Goal: Task Accomplishment & Management: Use online tool/utility

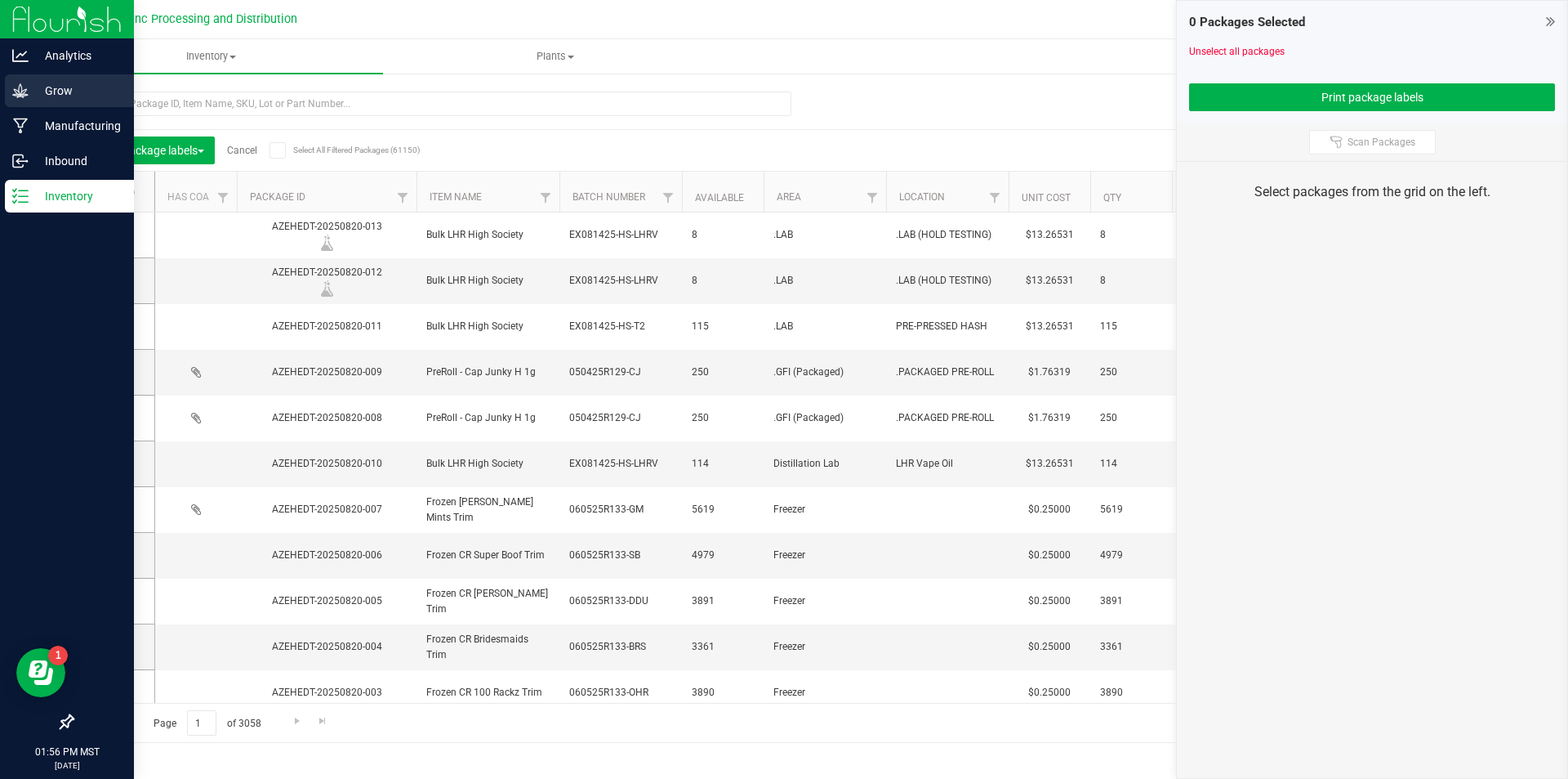
click at [30, 88] on p "Grow" at bounding box center [78, 91] width 98 height 20
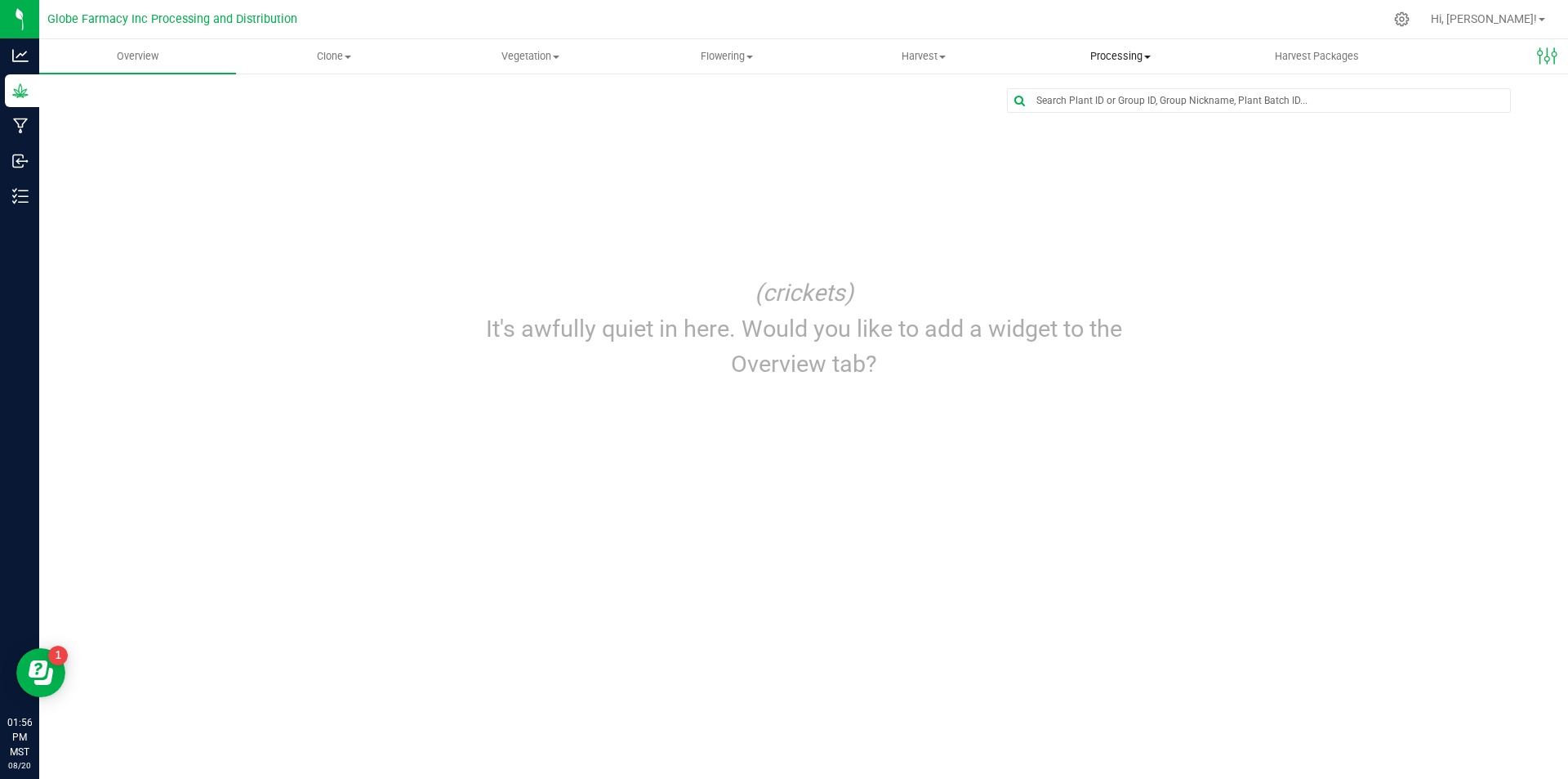
click at [1119, 56] on span "Processing" at bounding box center [1120, 56] width 195 height 14
click at [1112, 119] on span "Processing harvests" at bounding box center [1096, 117] width 151 height 14
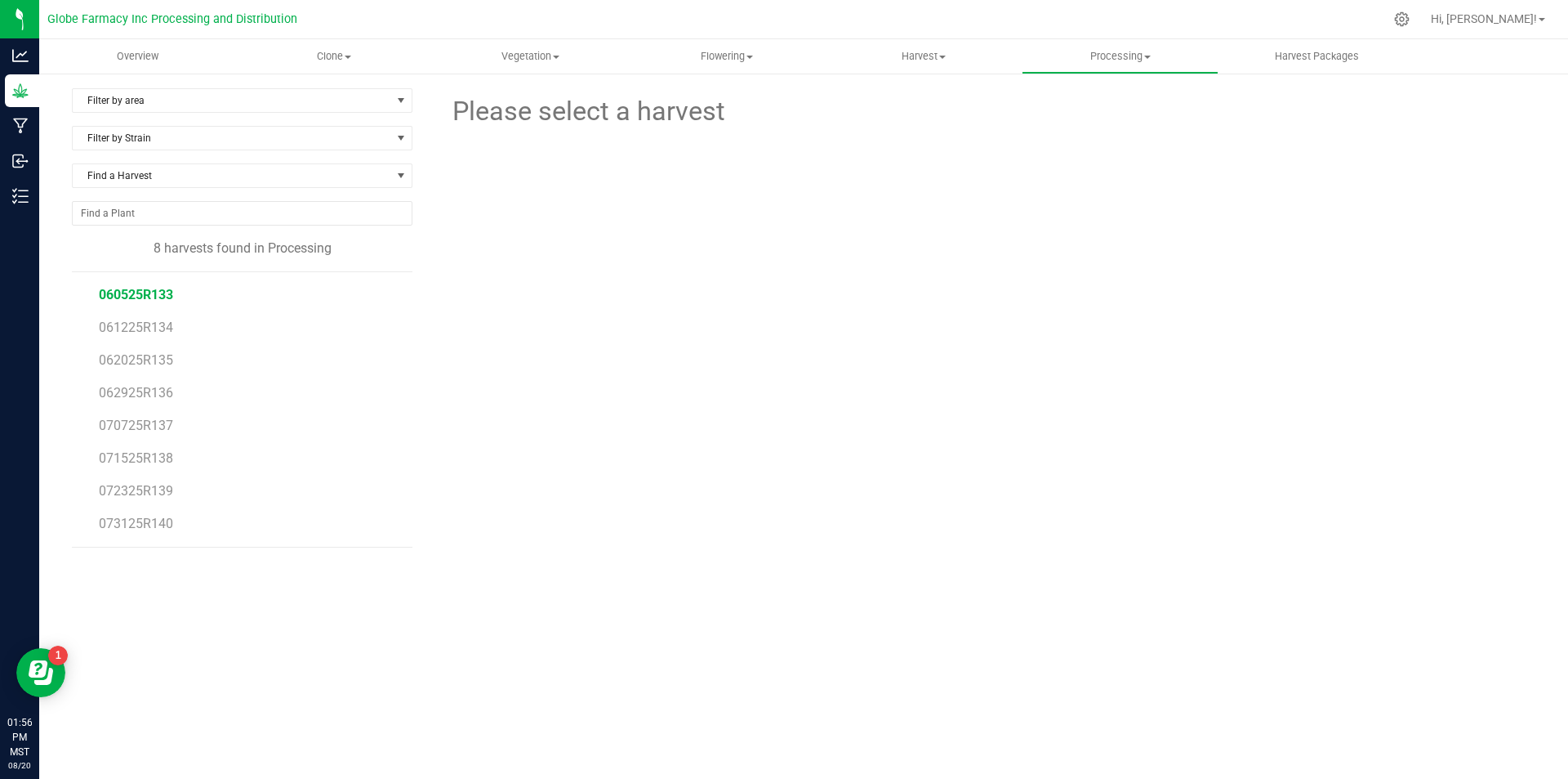
click at [123, 299] on span "060525R133" at bounding box center [136, 294] width 74 height 15
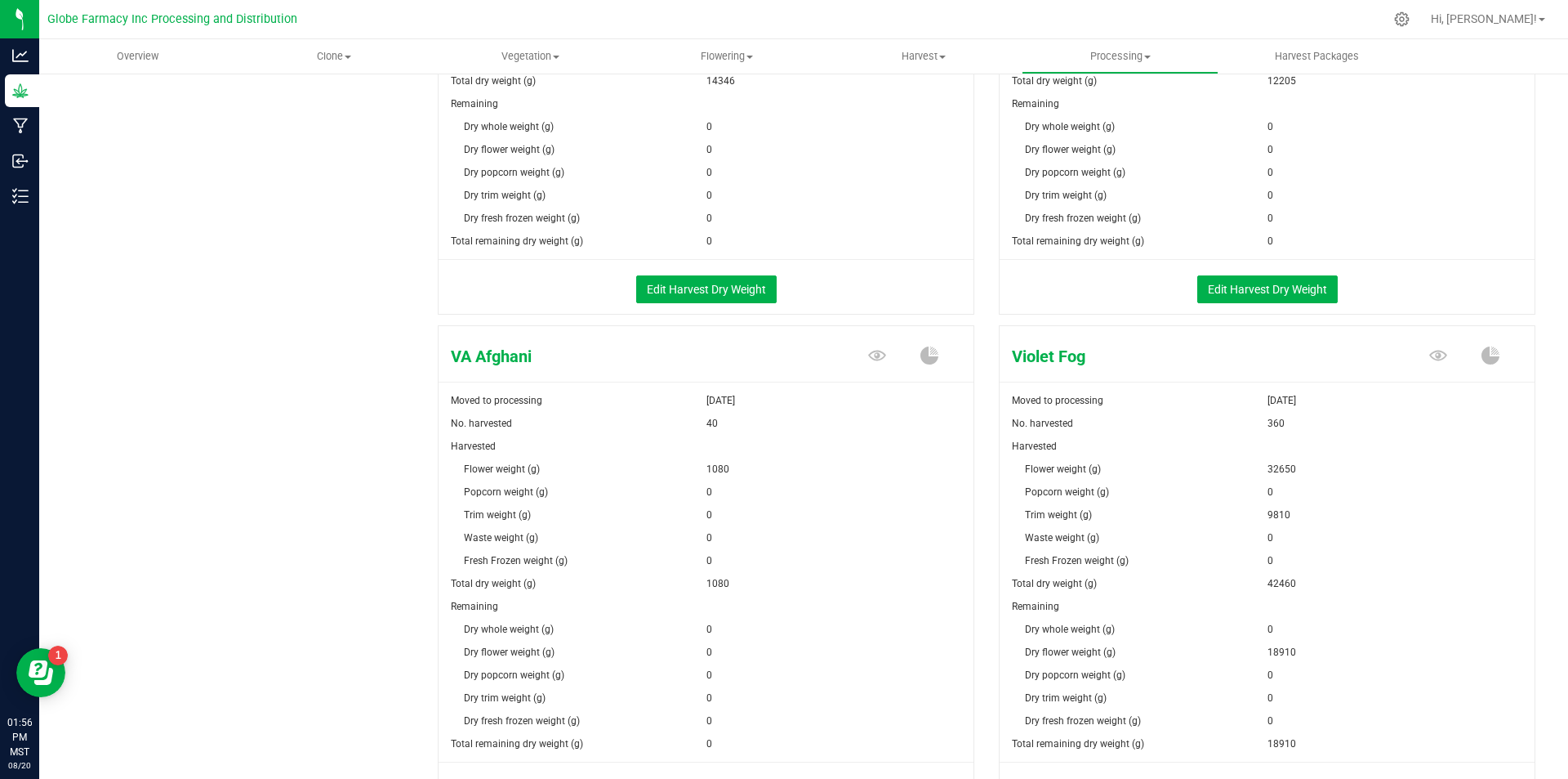
scroll to position [2684, 0]
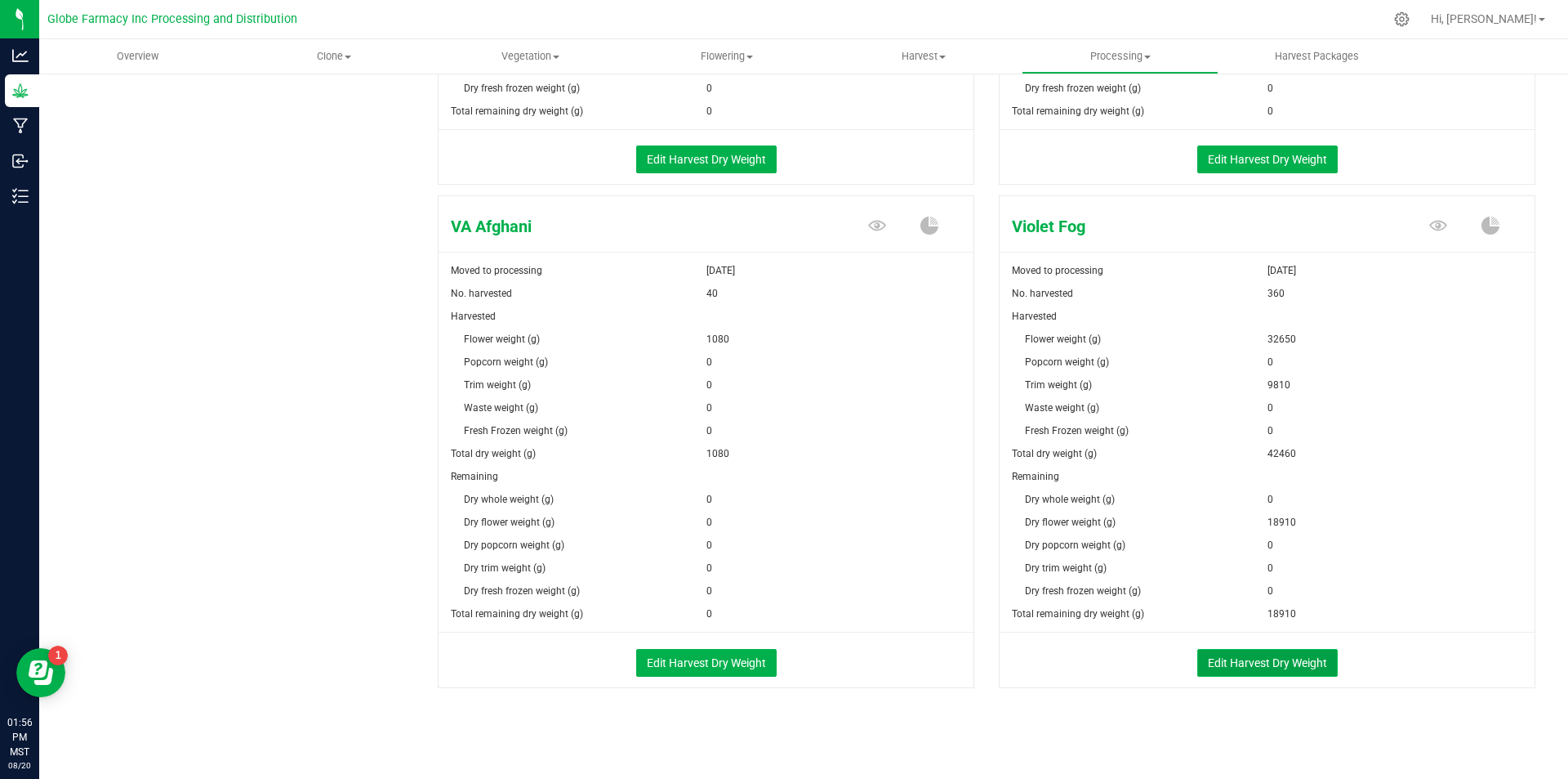
click at [1283, 669] on button "Edit Harvest Dry Weight" at bounding box center [1268, 663] width 141 height 28
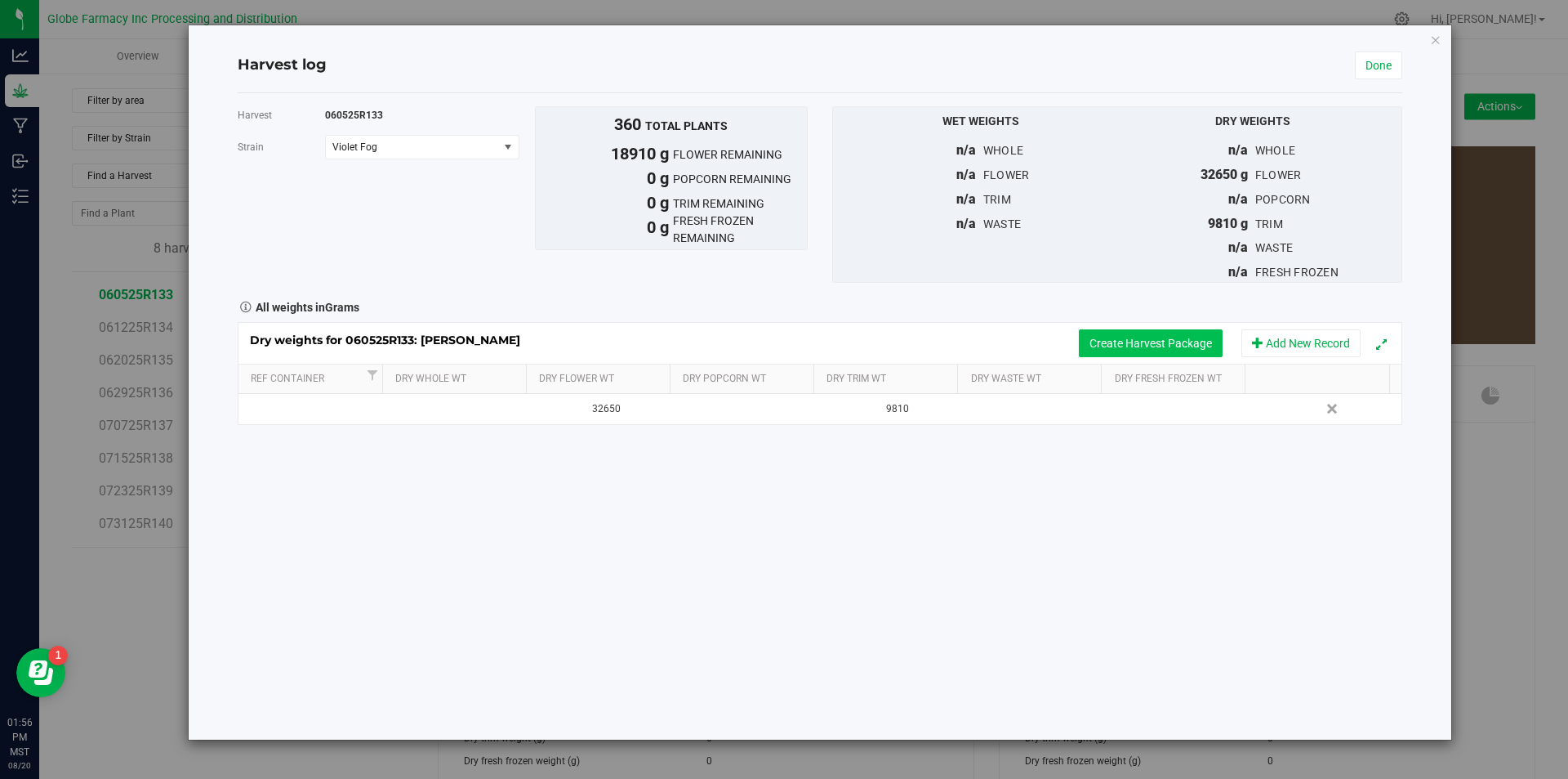
click at [1149, 339] on button "Create Harvest Package" at bounding box center [1150, 343] width 143 height 28
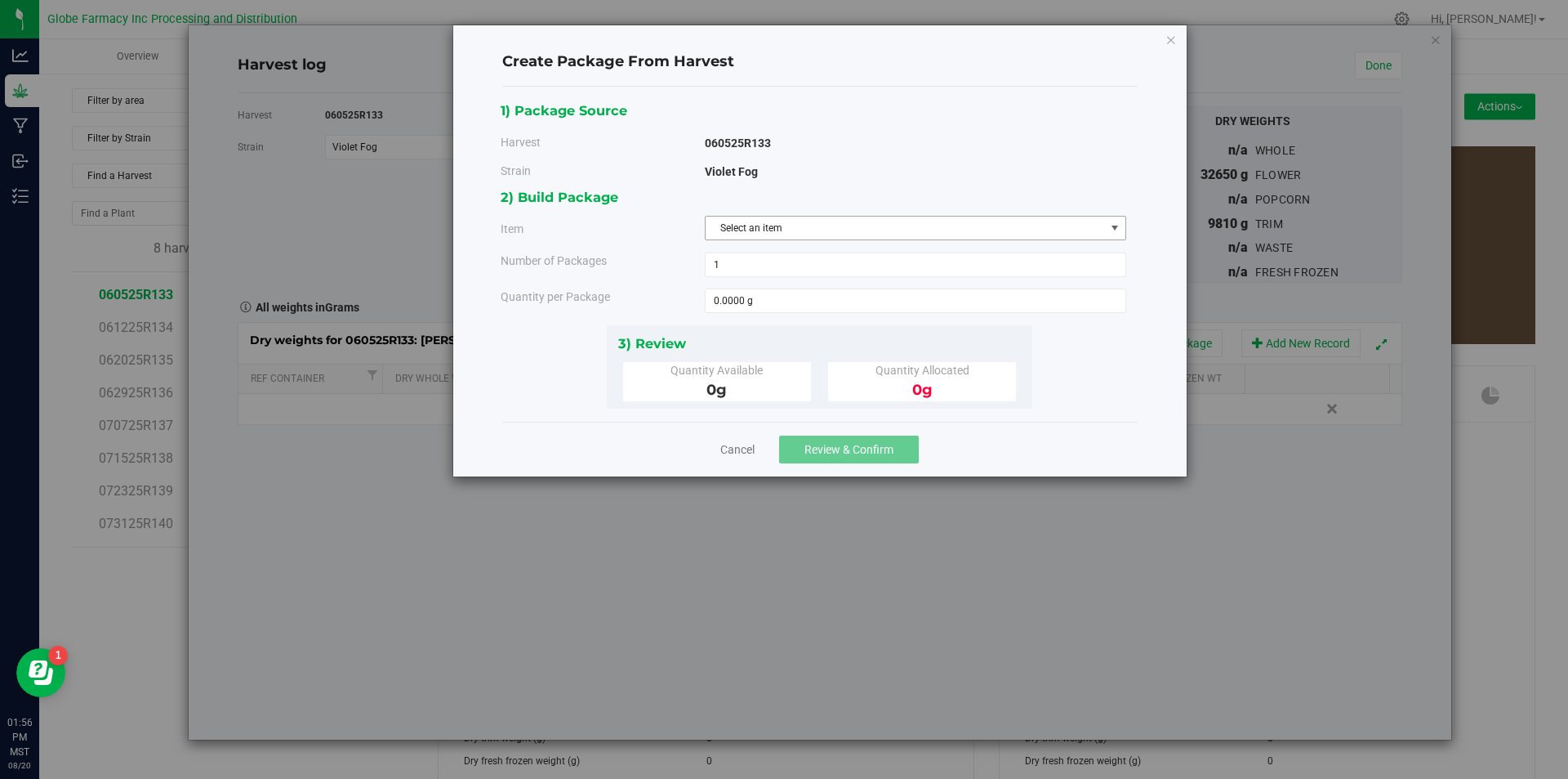
click at [874, 222] on span "Select an item" at bounding box center [905, 227] width 400 height 23
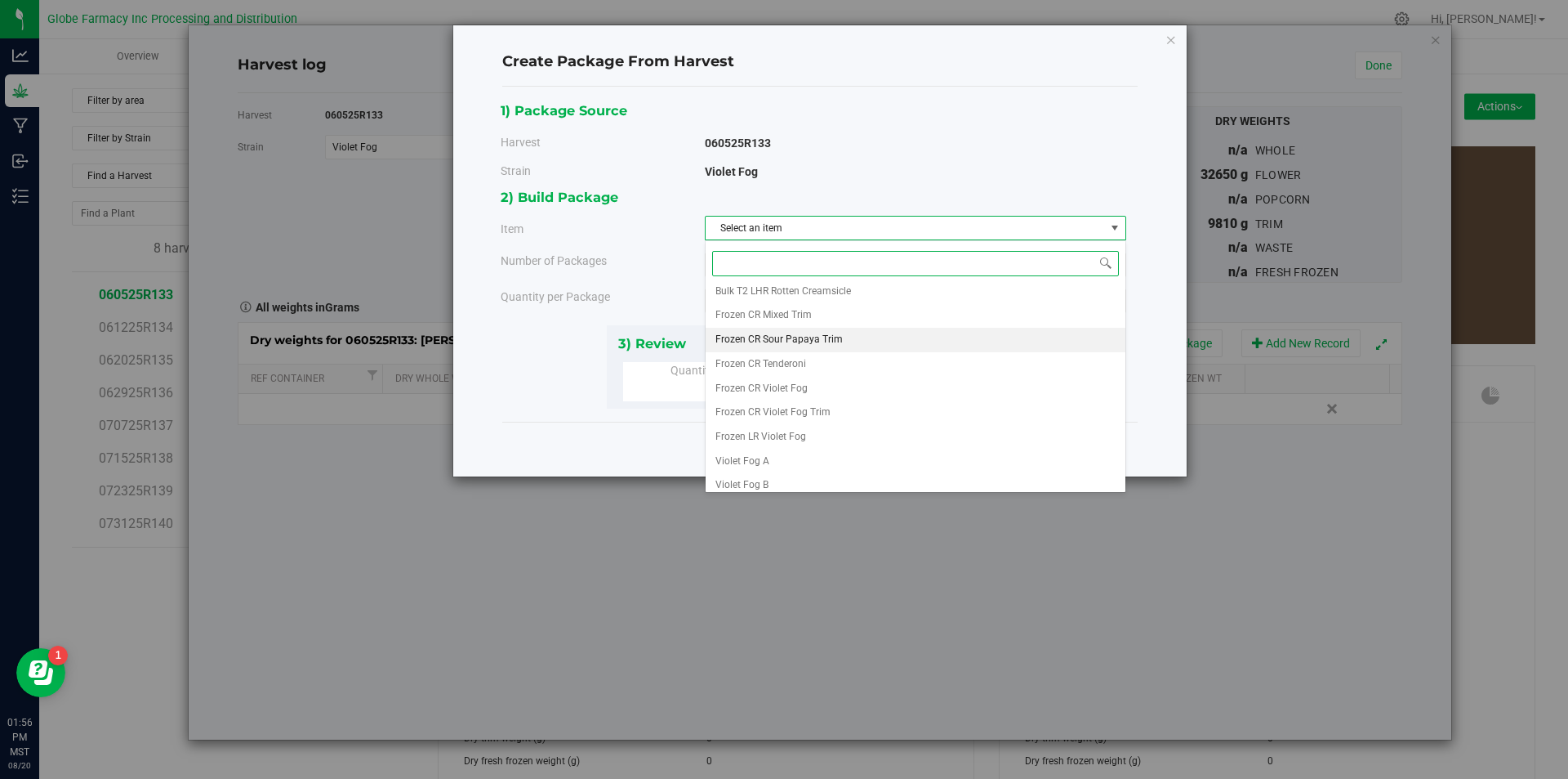
scroll to position [305, 0]
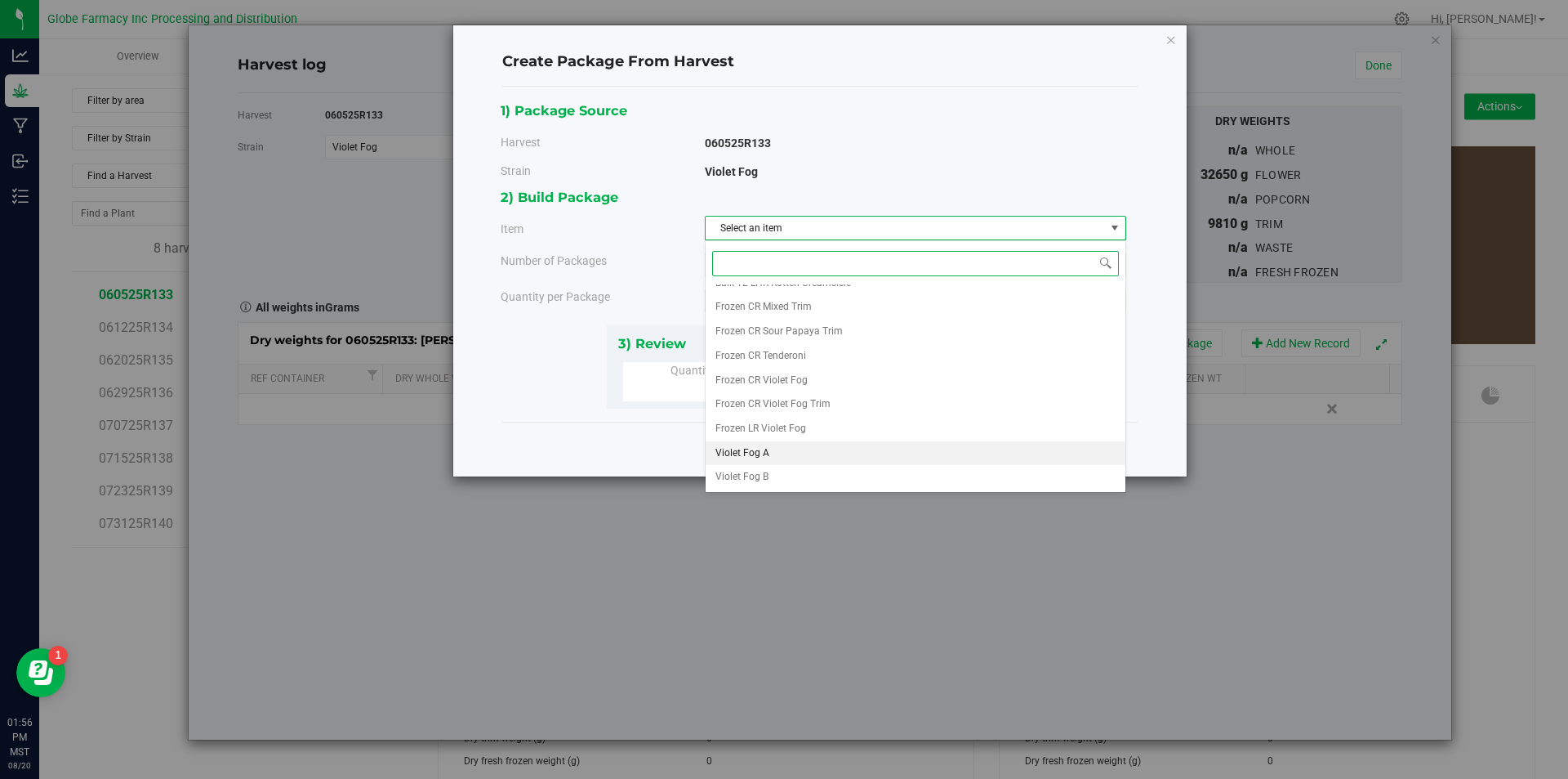
click at [797, 452] on li "Violet Fog A" at bounding box center [915, 453] width 420 height 24
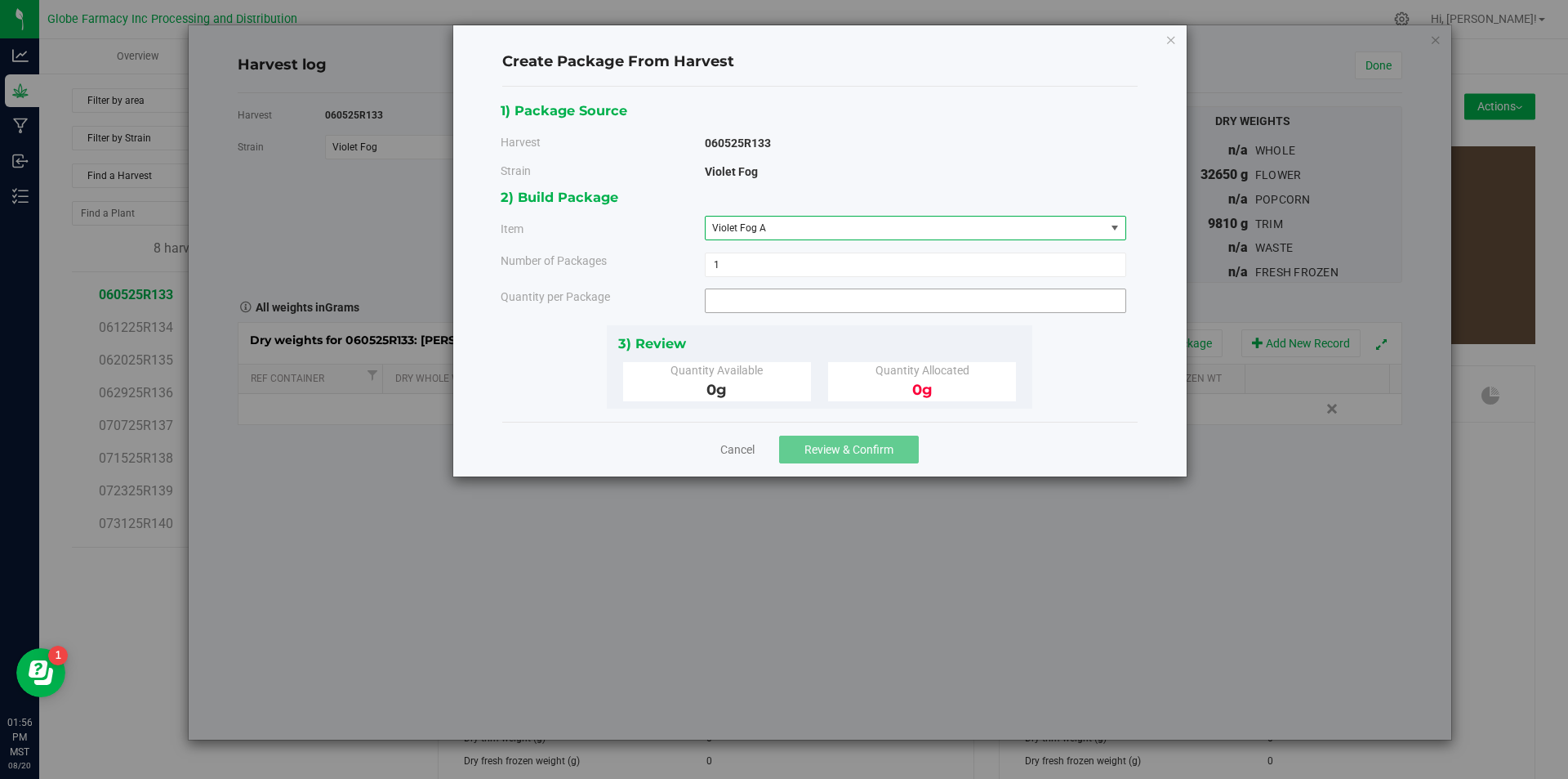
click at [752, 311] on span at bounding box center [915, 300] width 421 height 24
type input "1960"
type input "1960.0000 g"
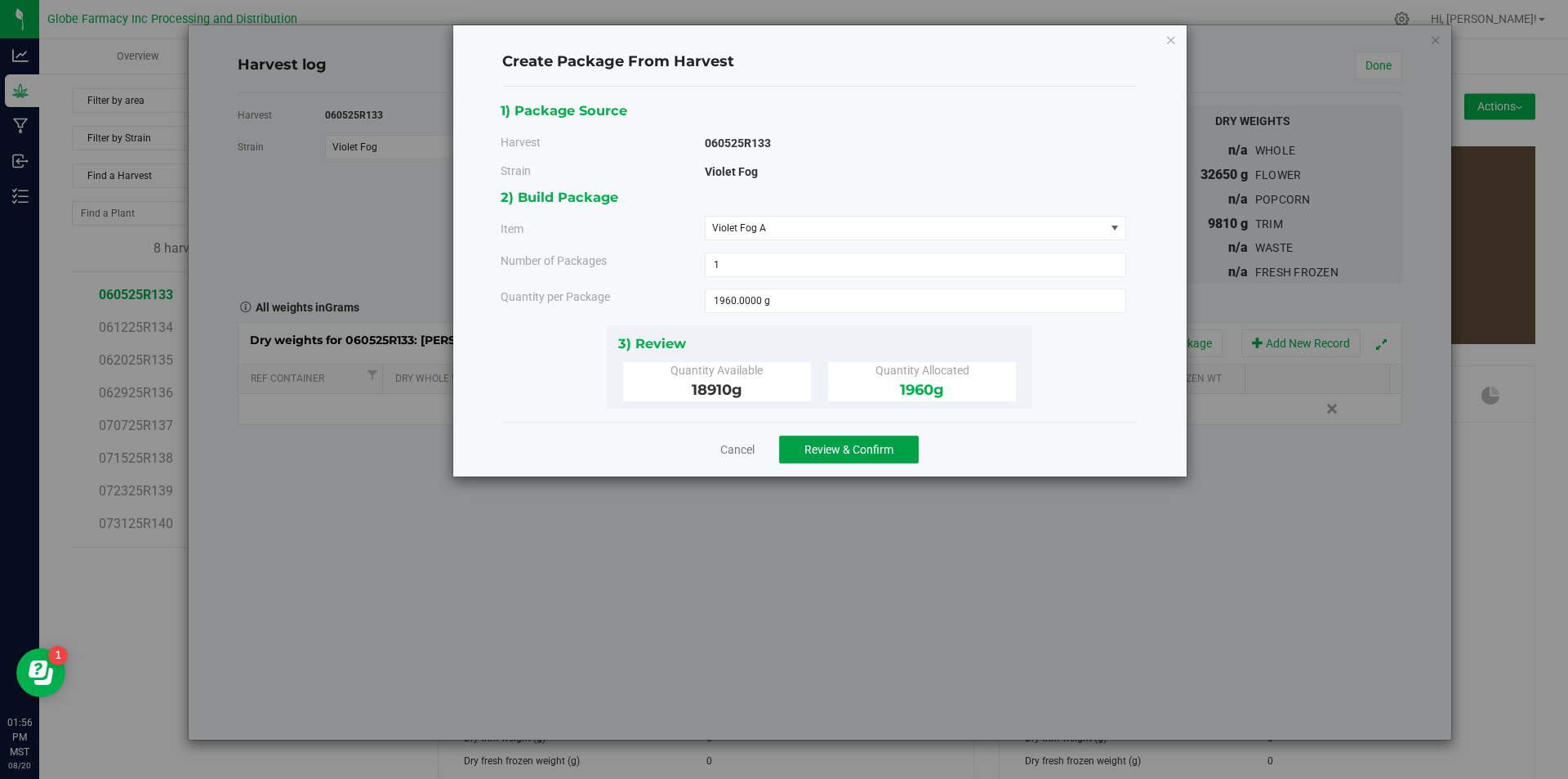
click at [823, 448] on span "Review & Confirm" at bounding box center [849, 450] width 89 height 13
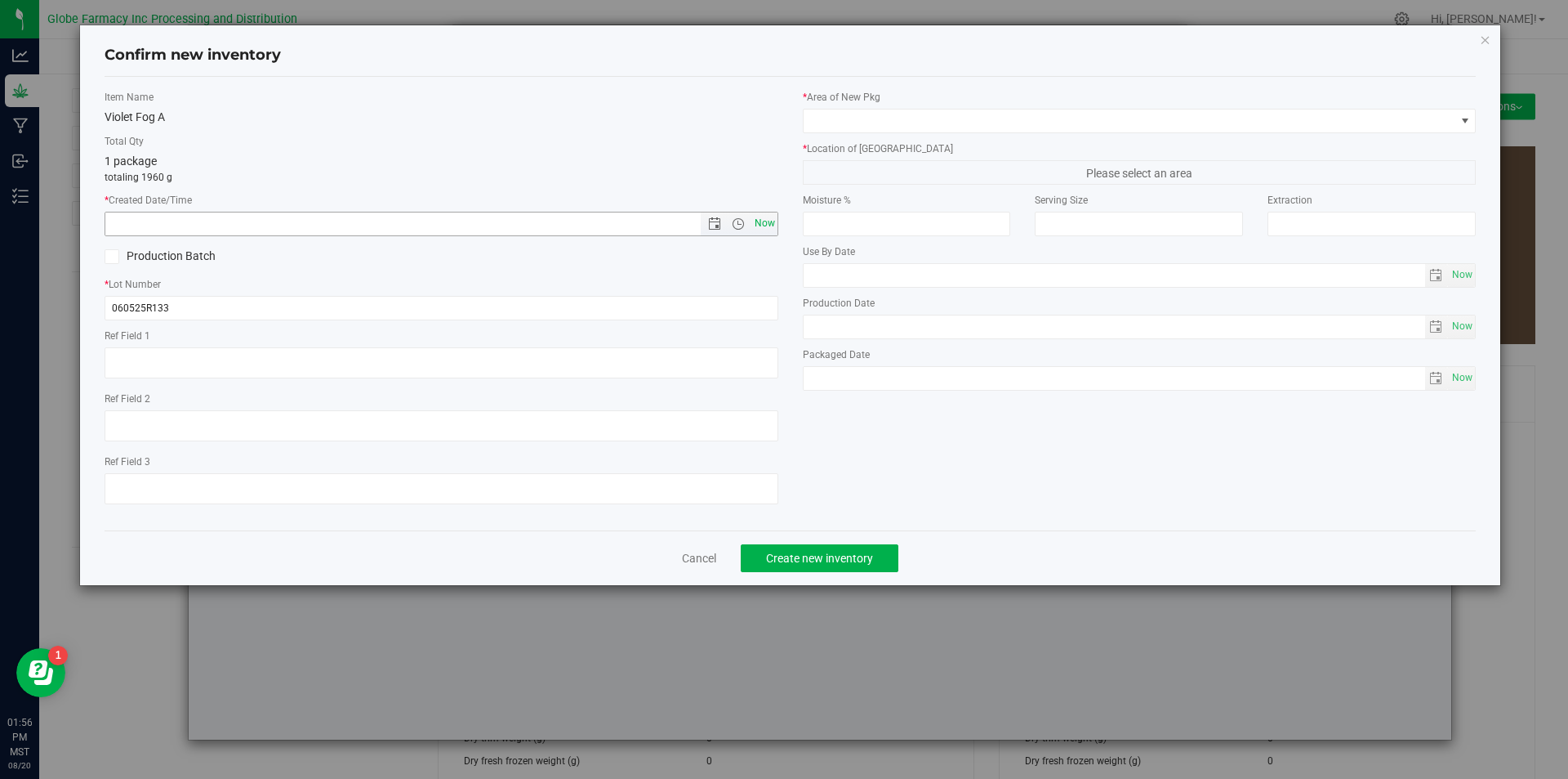
click at [770, 222] on span "Now" at bounding box center [764, 223] width 28 height 23
type input "[DATE] 1:56 PM"
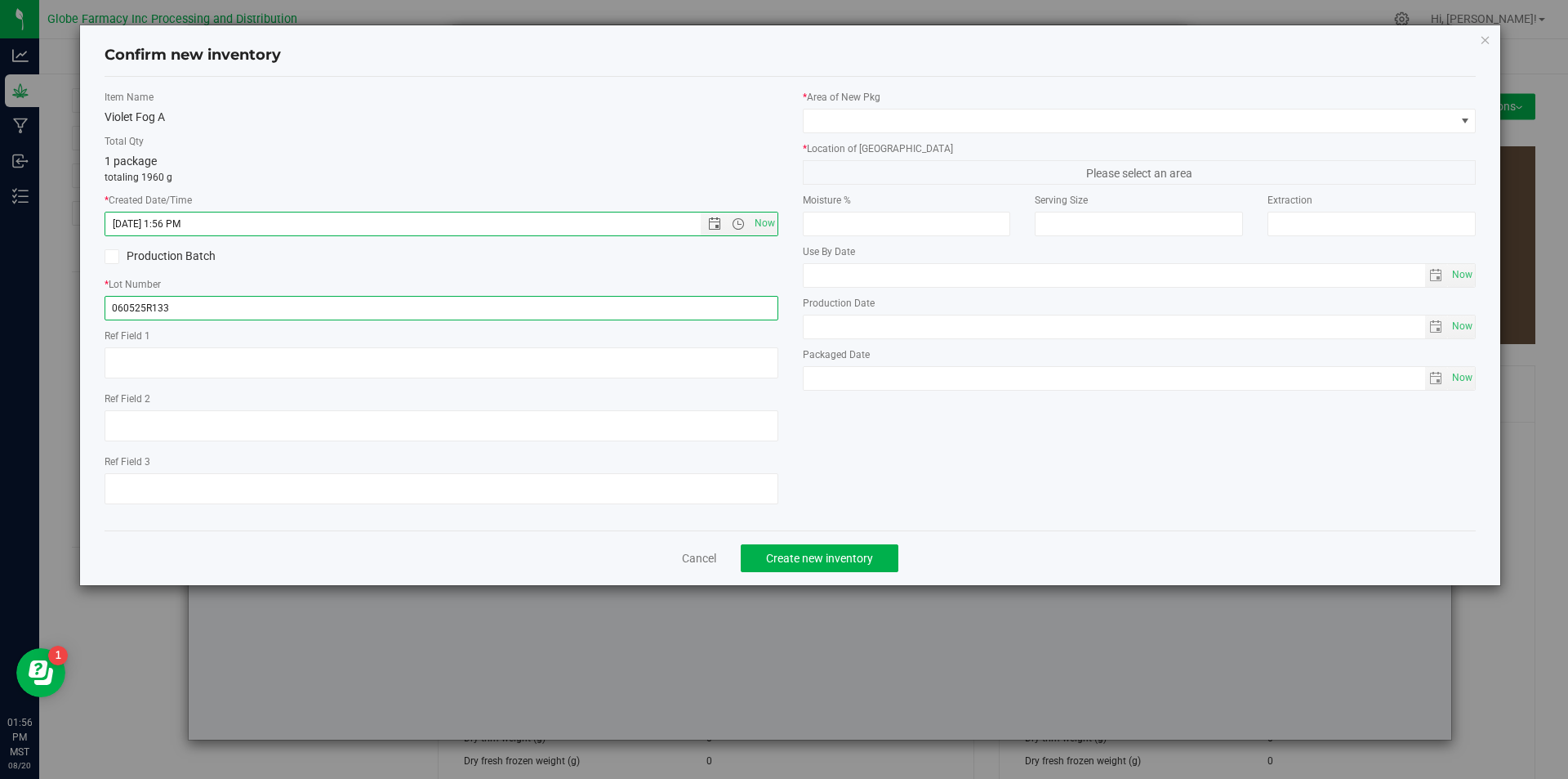
click at [278, 309] on input "060525R133" at bounding box center [441, 308] width 674 height 24
type input "060525R133-VF"
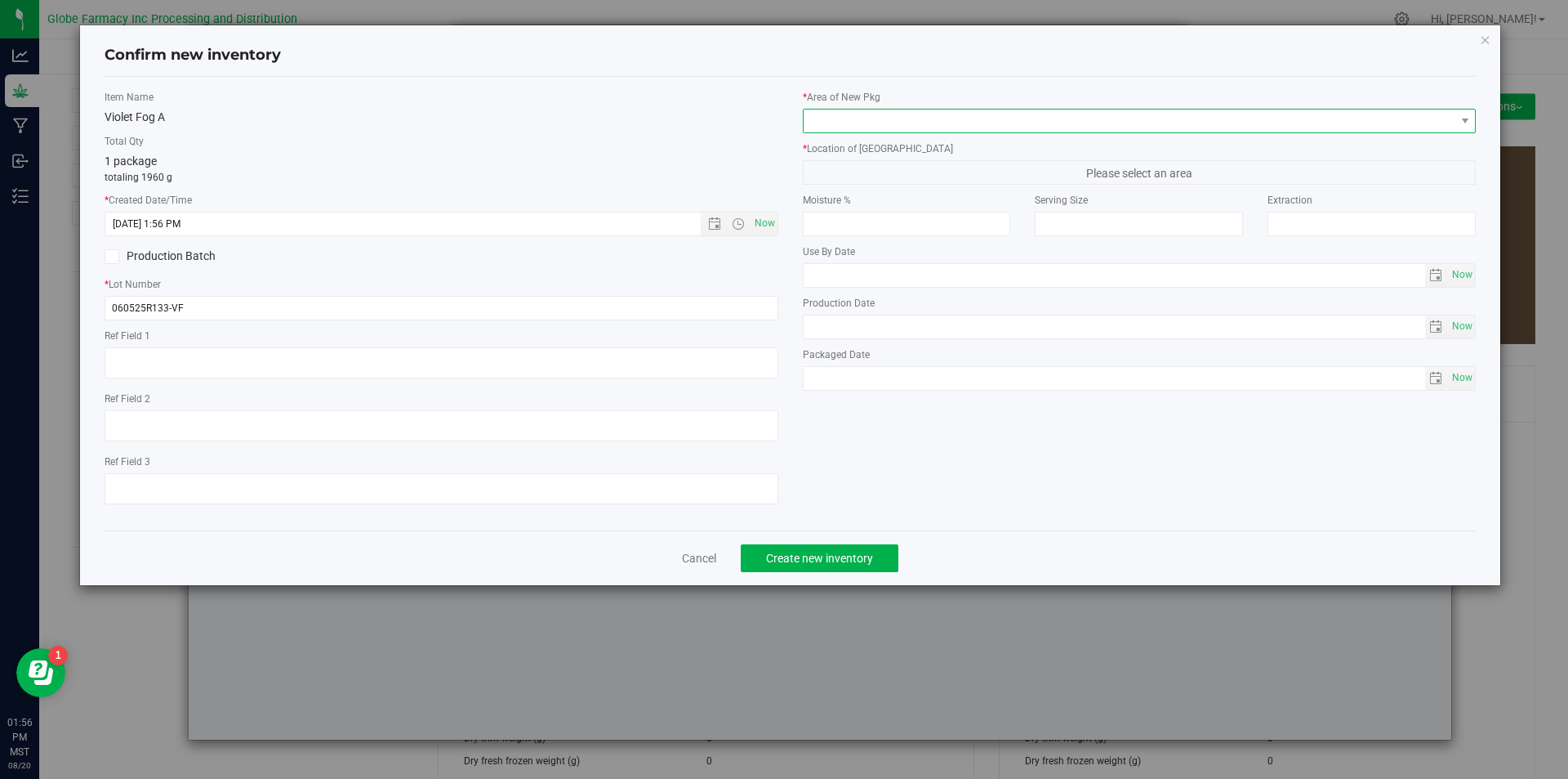
click at [853, 124] on span at bounding box center [1130, 120] width 651 height 23
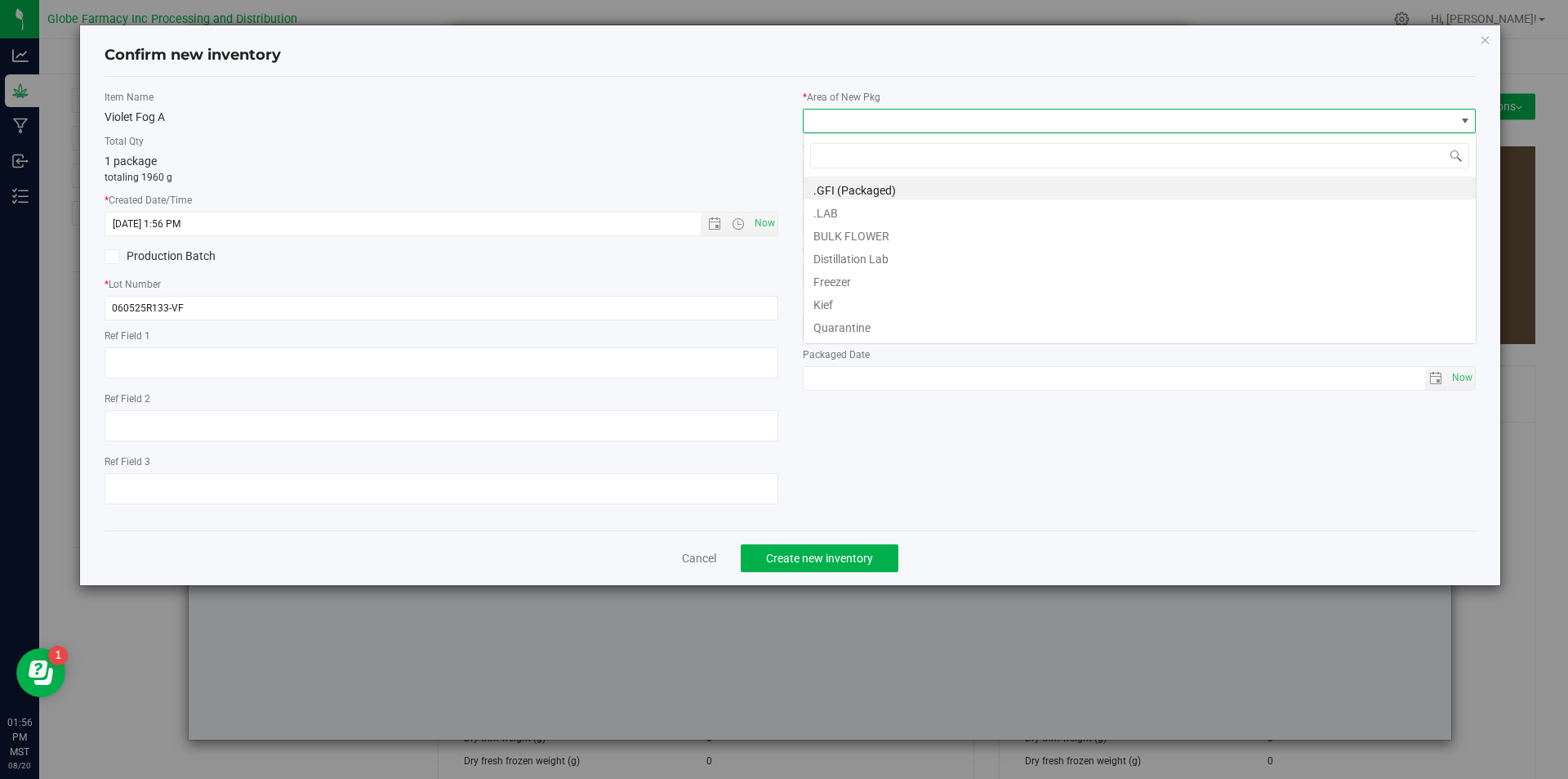
scroll to position [24, 674]
click at [848, 235] on li "BULK FLOWER" at bounding box center [1139, 233] width 672 height 23
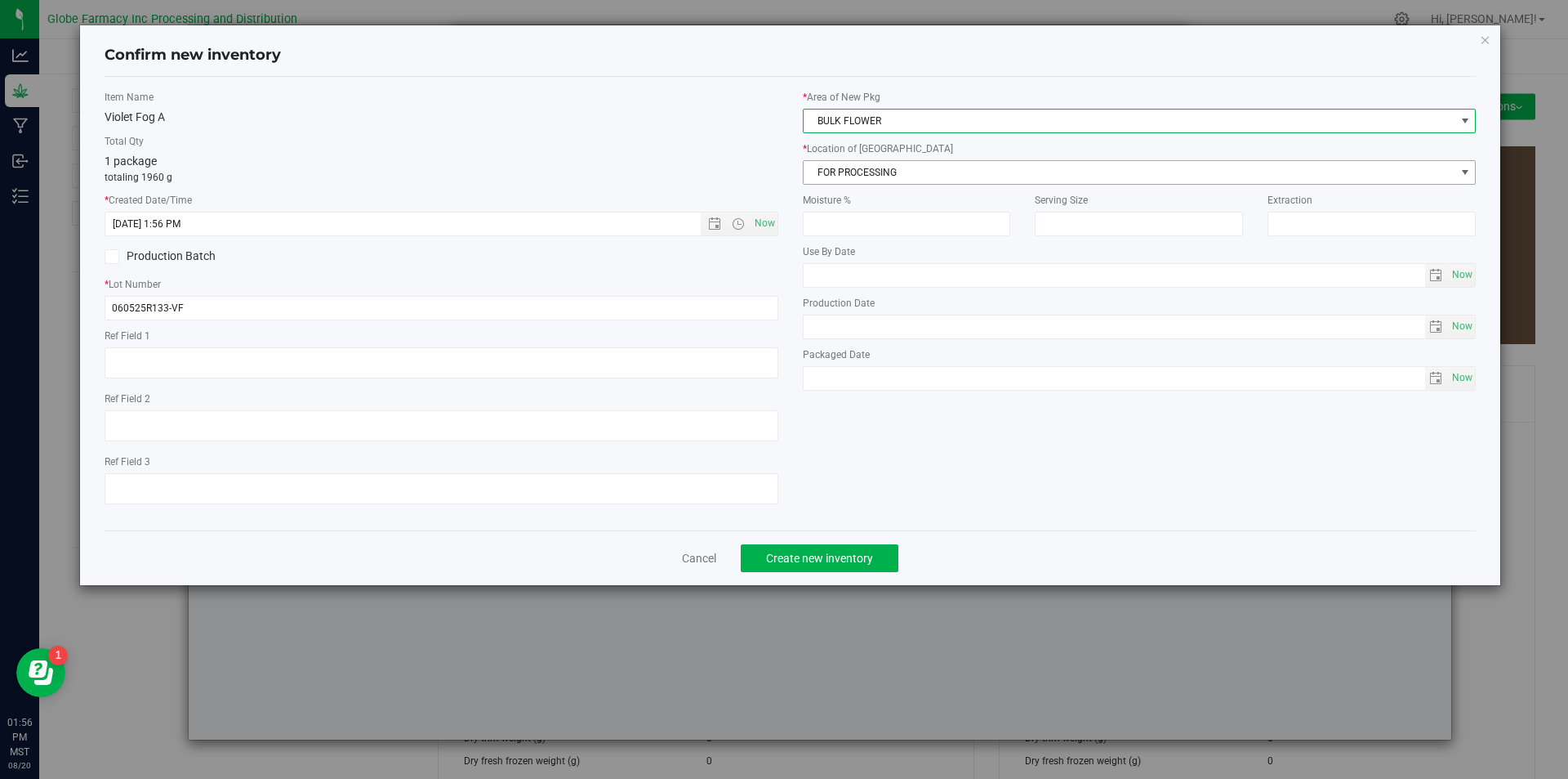
click at [852, 175] on span "FOR PROCESSING" at bounding box center [1130, 172] width 651 height 23
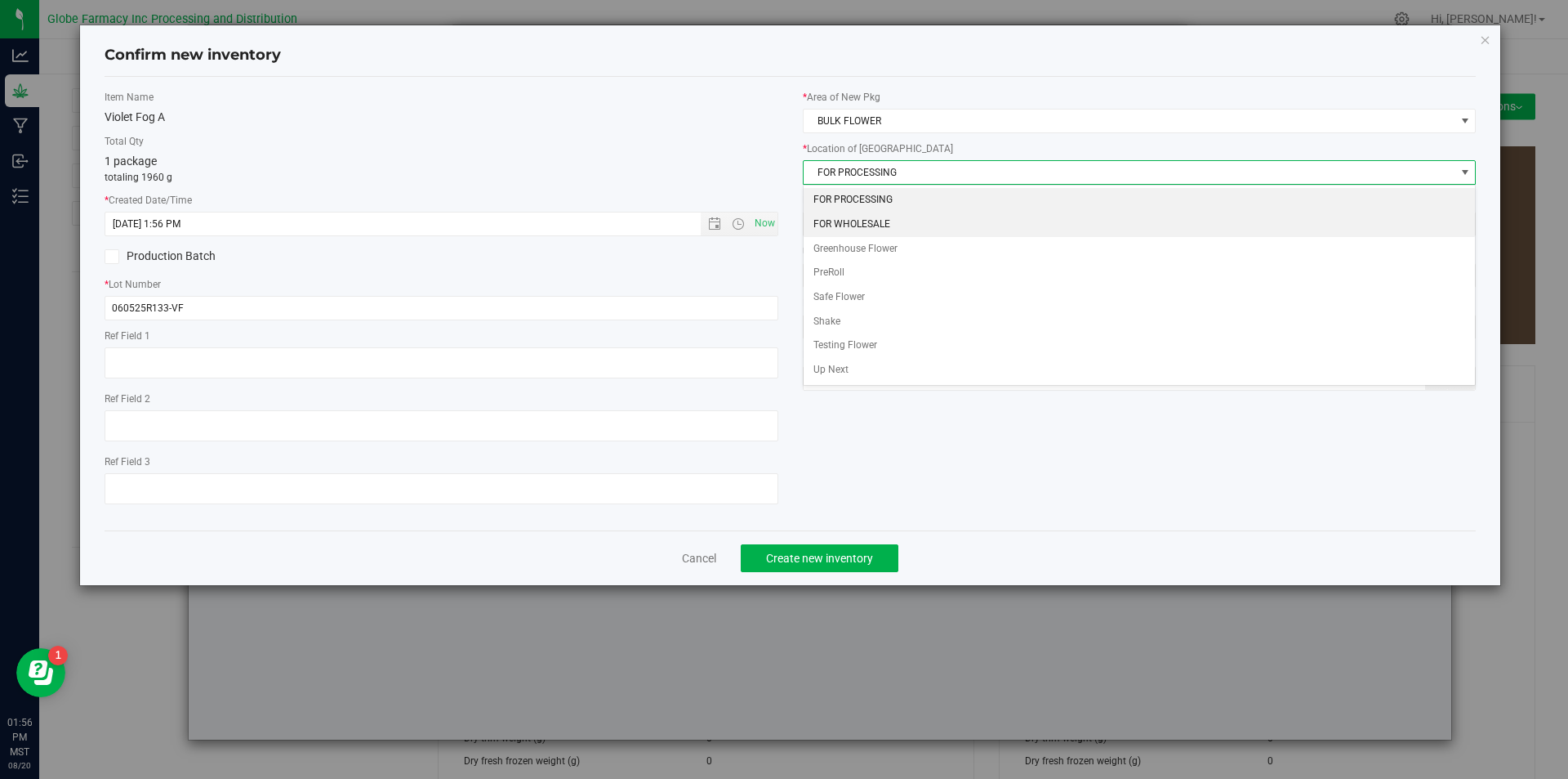
click at [852, 223] on li "FOR WHOLESALE" at bounding box center [1139, 224] width 672 height 24
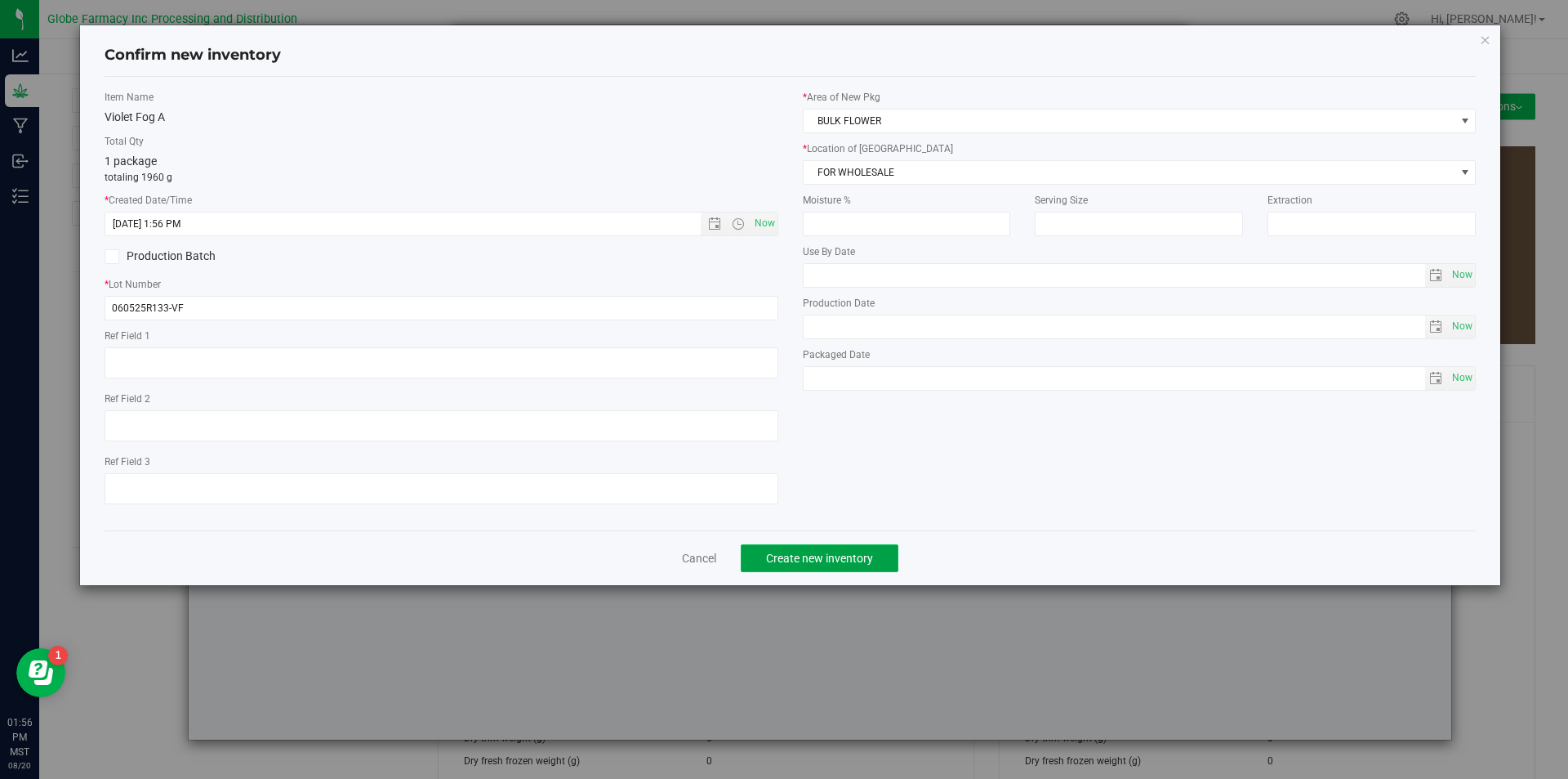
click at [828, 555] on span "Create new inventory" at bounding box center [819, 558] width 107 height 13
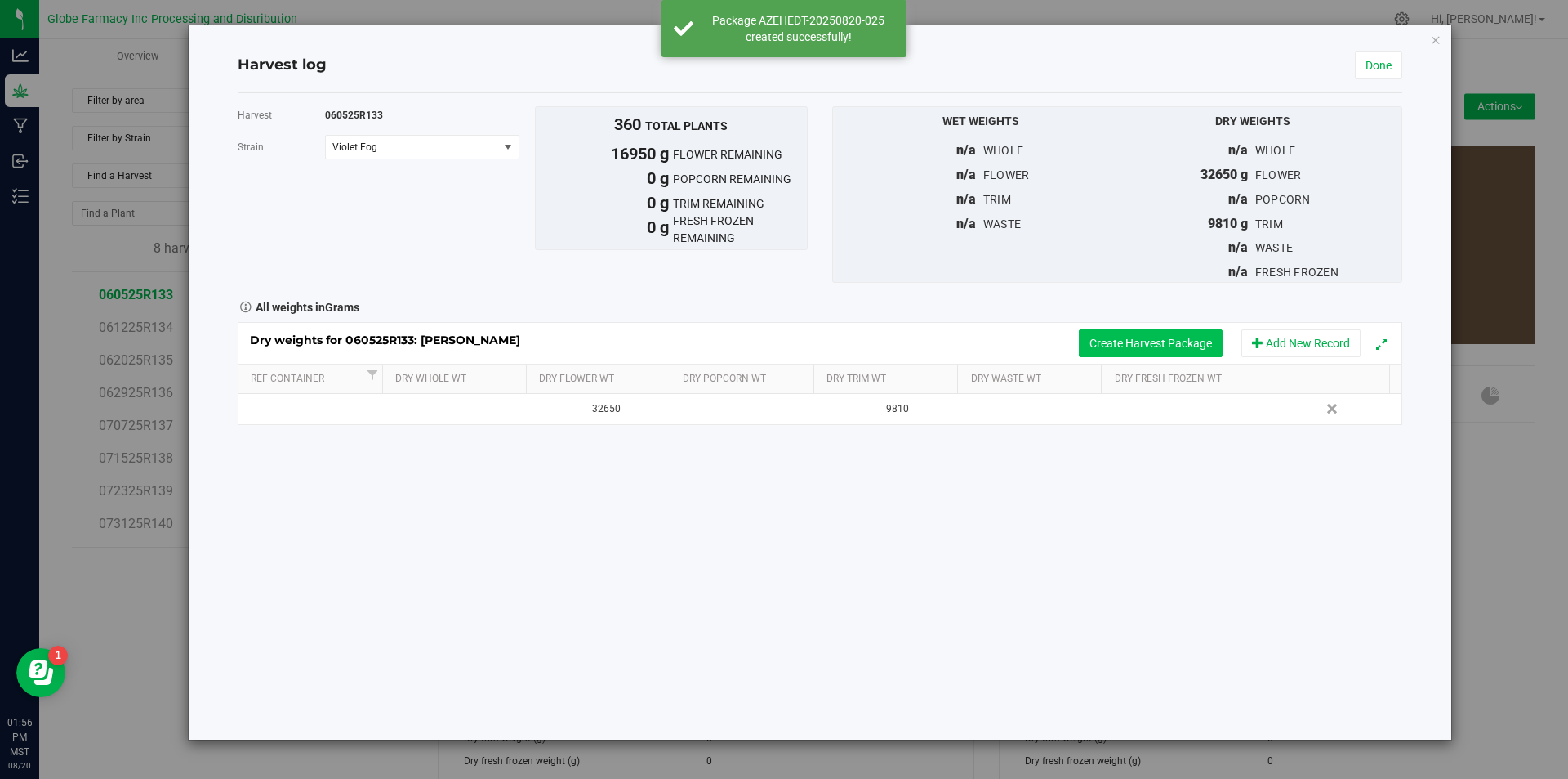
click at [1089, 337] on button "Create Harvest Package" at bounding box center [1150, 343] width 143 height 28
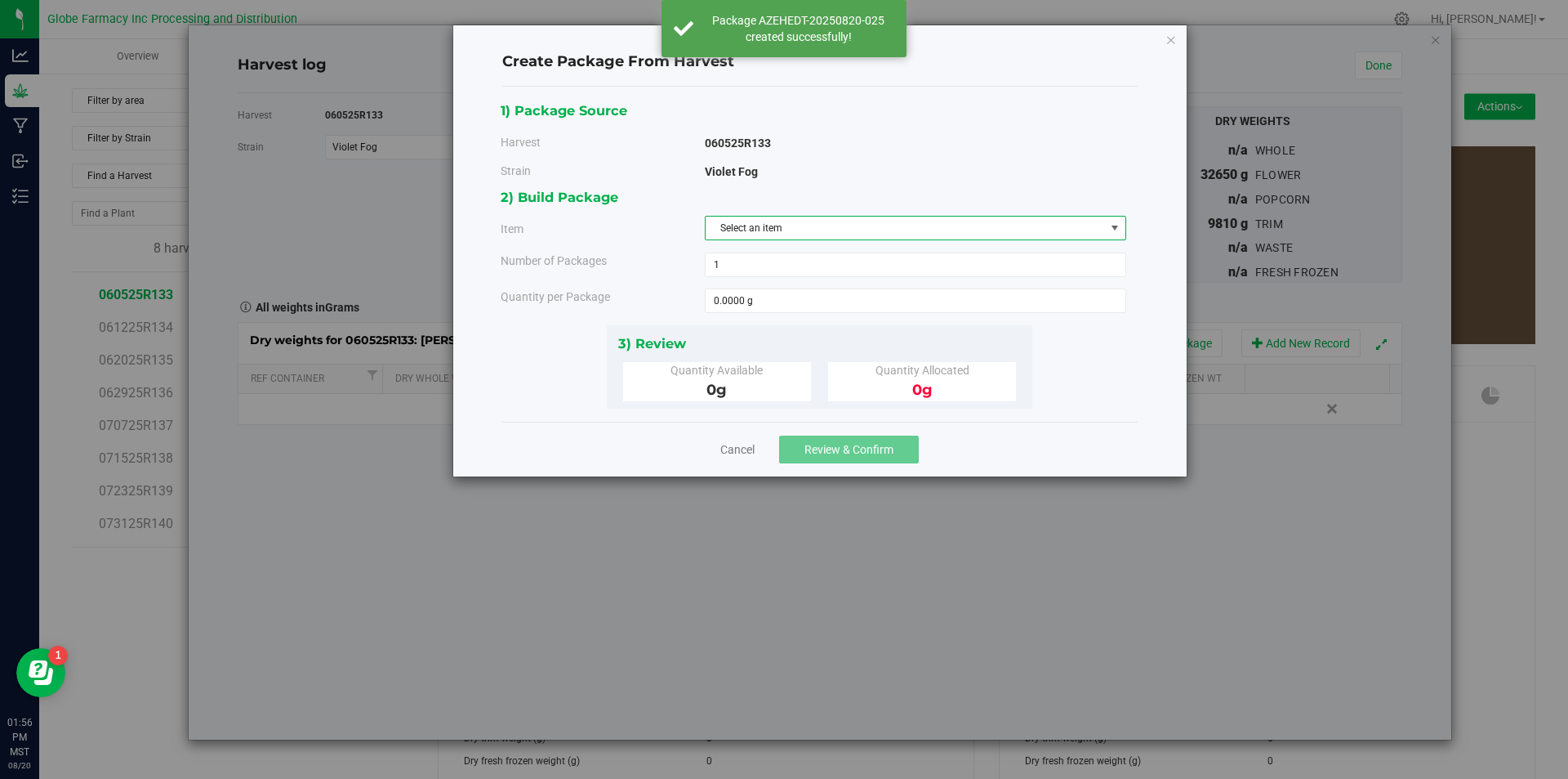
click at [881, 232] on span "Select an item" at bounding box center [905, 227] width 400 height 23
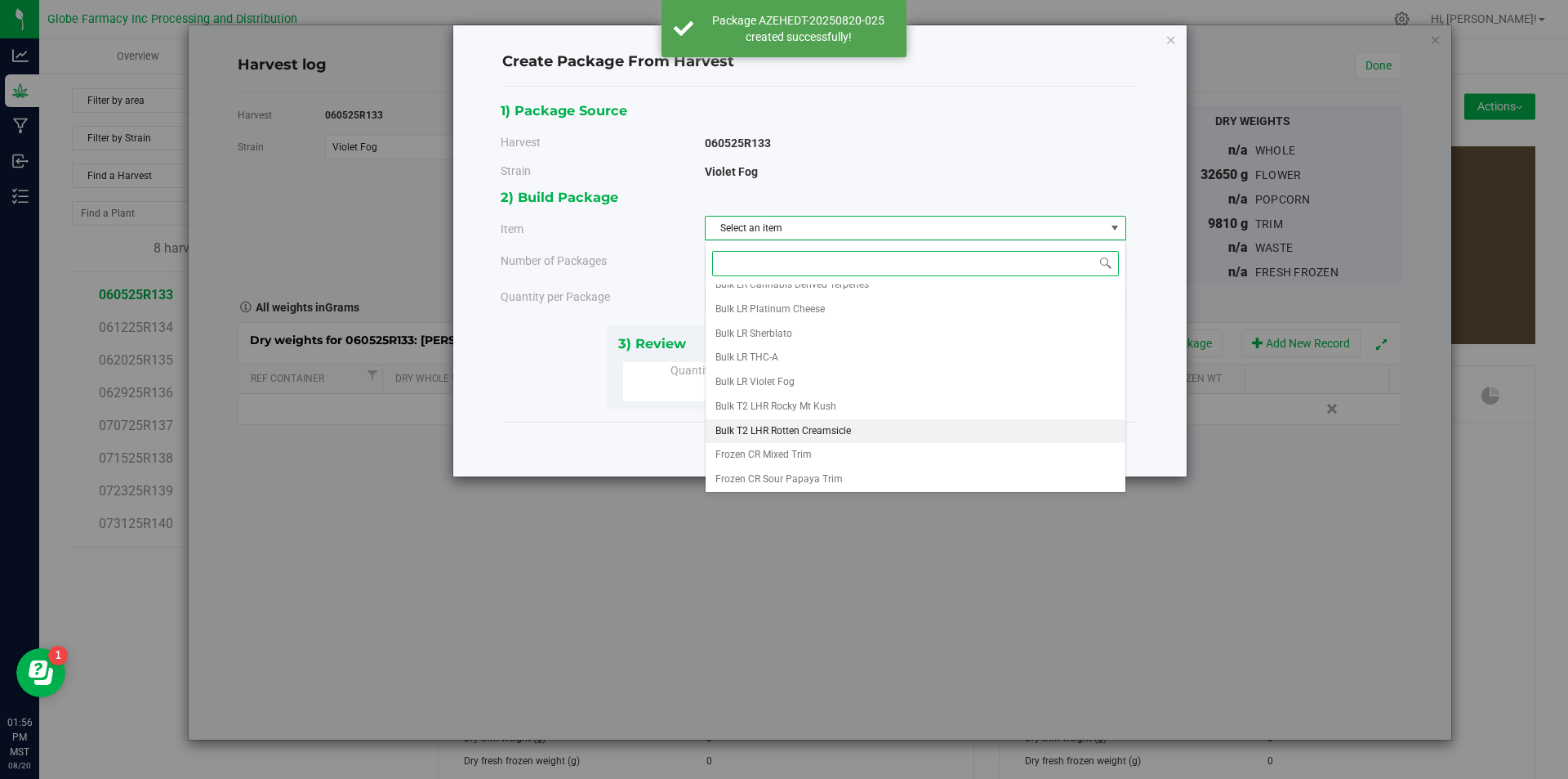
scroll to position [305, 0]
click at [787, 475] on li "Violet Fog B" at bounding box center [915, 477] width 420 height 24
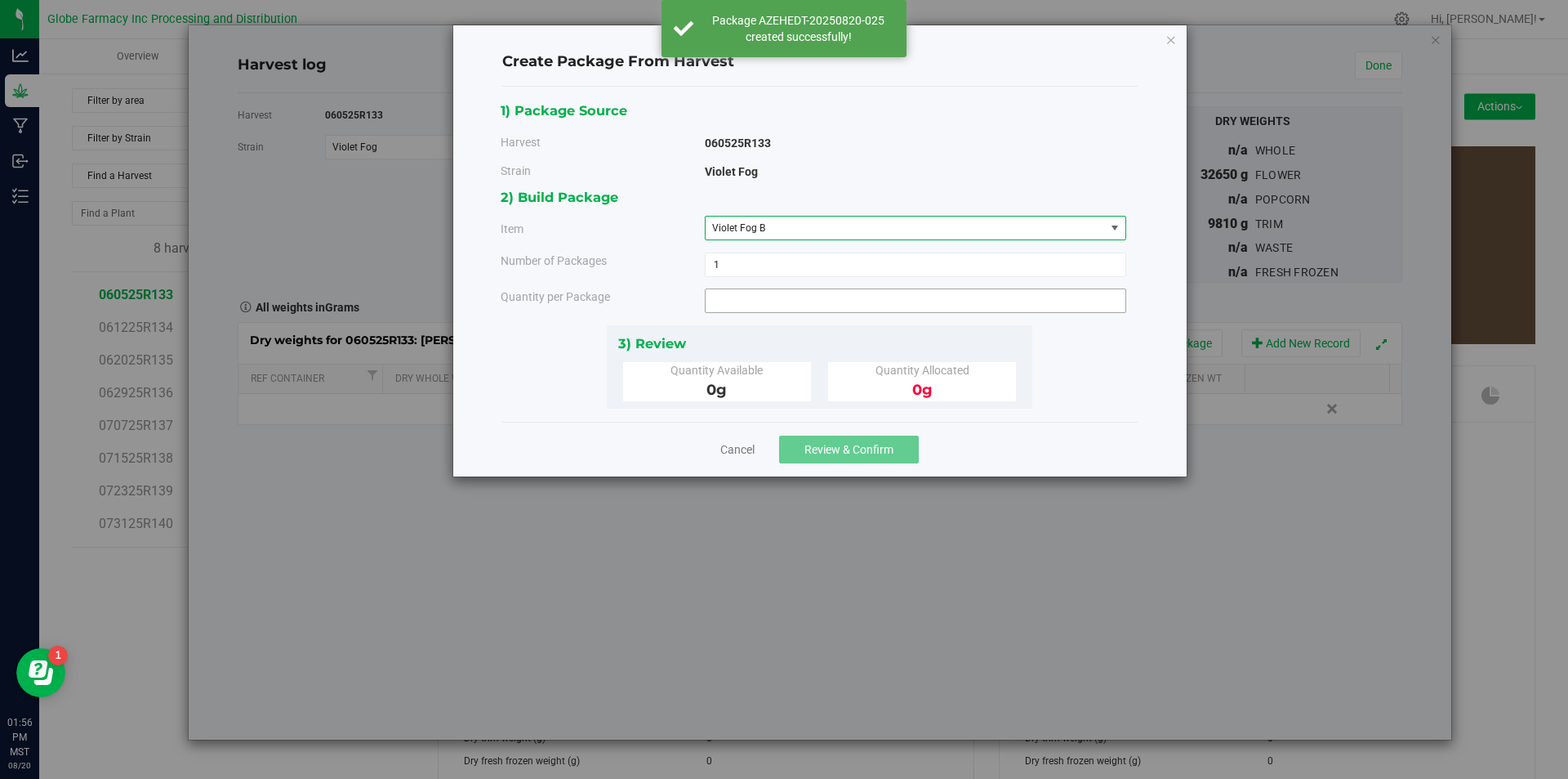
click at [761, 299] on span at bounding box center [915, 300] width 421 height 24
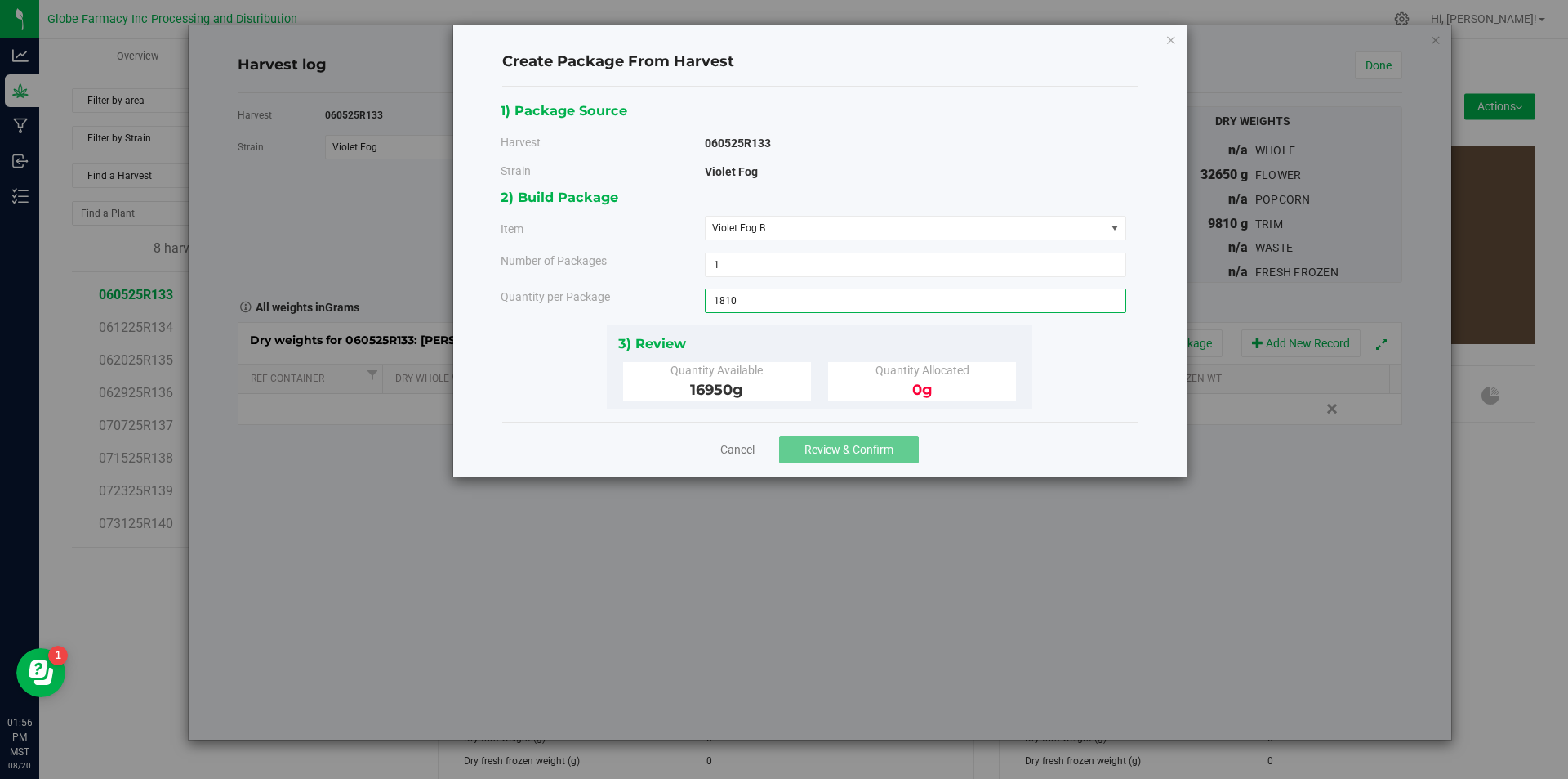
type input "1810"
click at [873, 443] on span "Review & Confirm" at bounding box center [849, 450] width 89 height 13
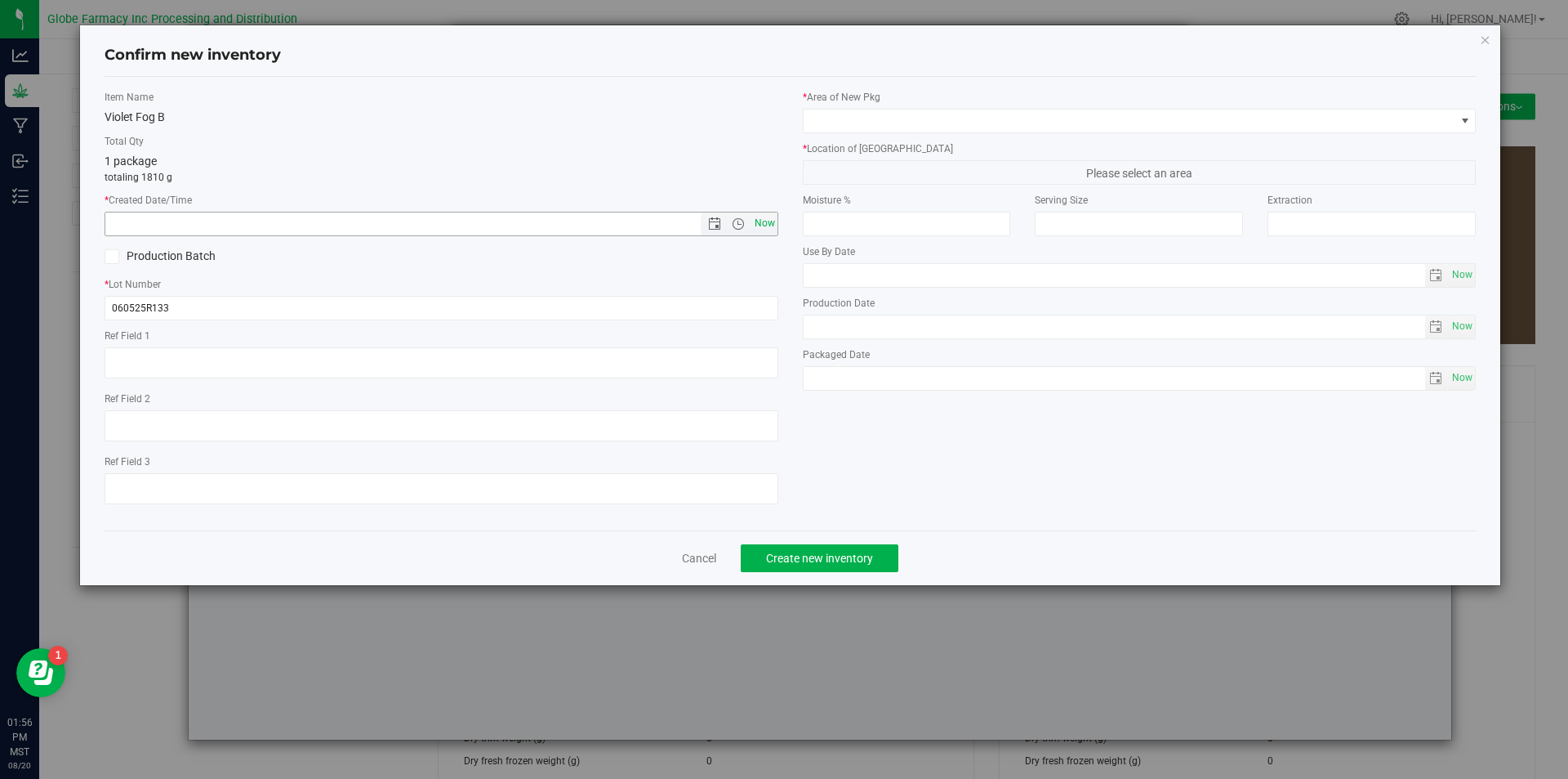
click at [770, 218] on span "Now" at bounding box center [764, 223] width 28 height 23
type input "[DATE] 1:56 PM"
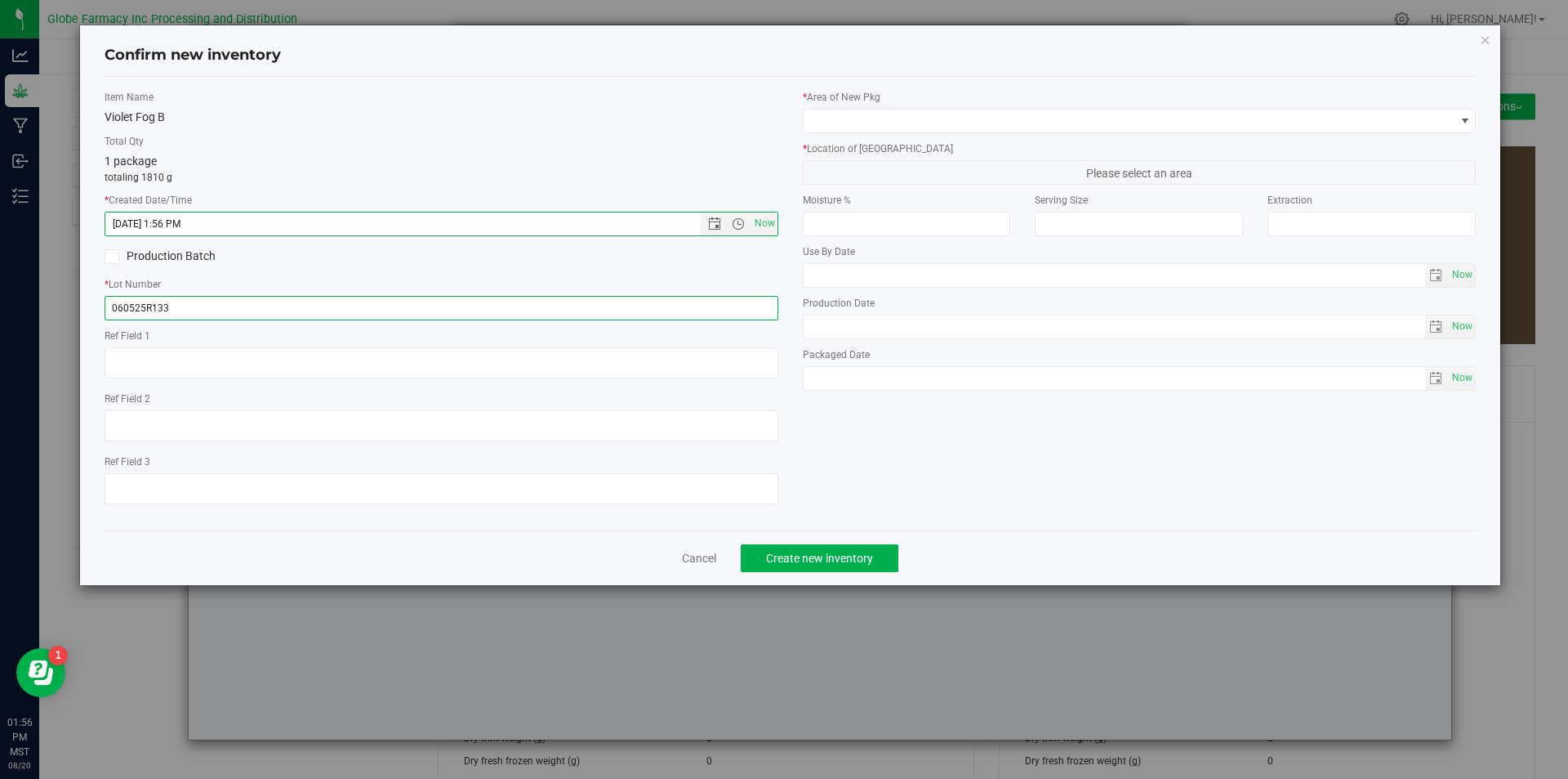
click at [320, 296] on input "060525R133" at bounding box center [441, 308] width 674 height 24
type input "060525R133-VF"
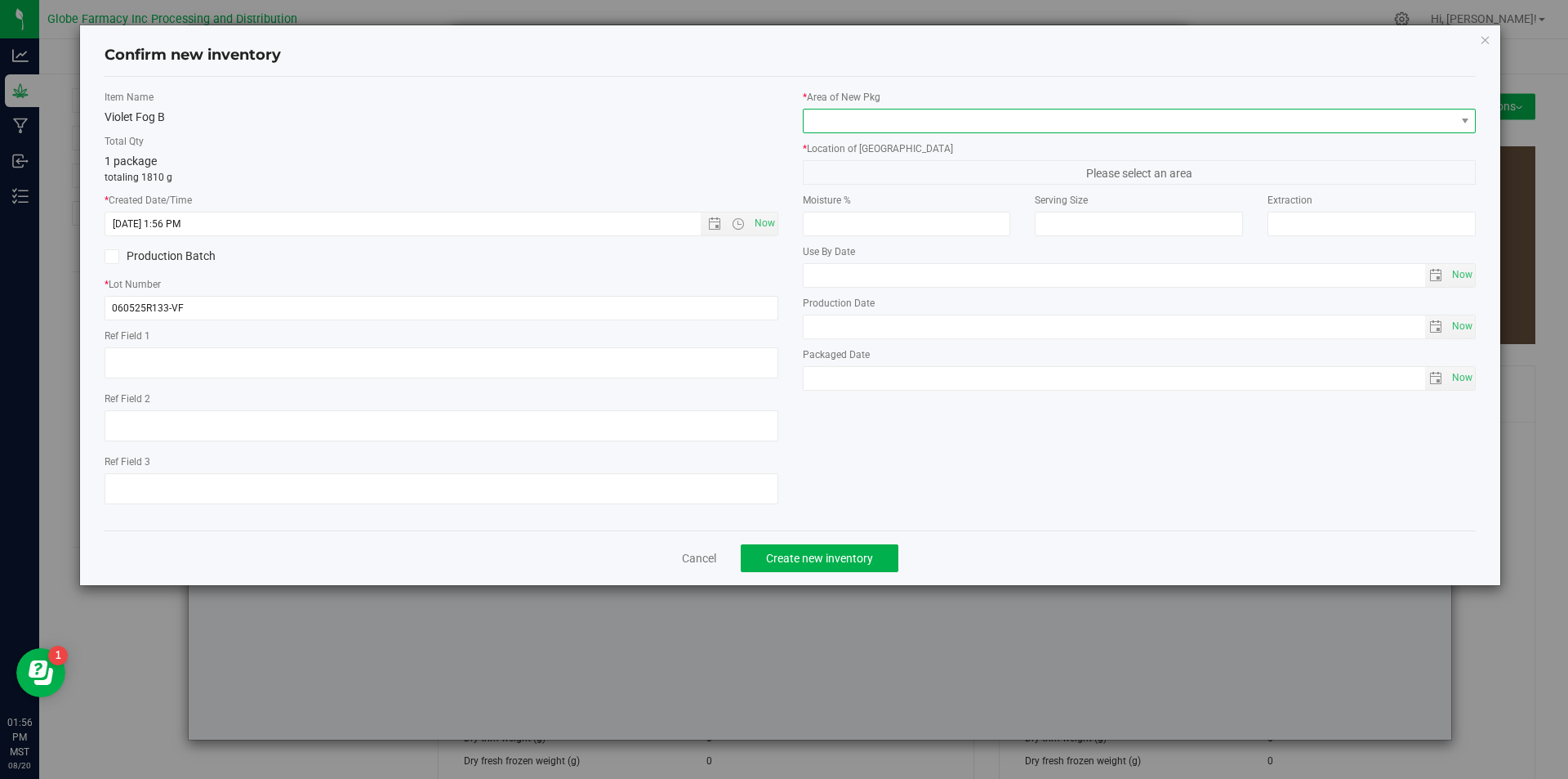
click at [916, 117] on span at bounding box center [1130, 120] width 651 height 23
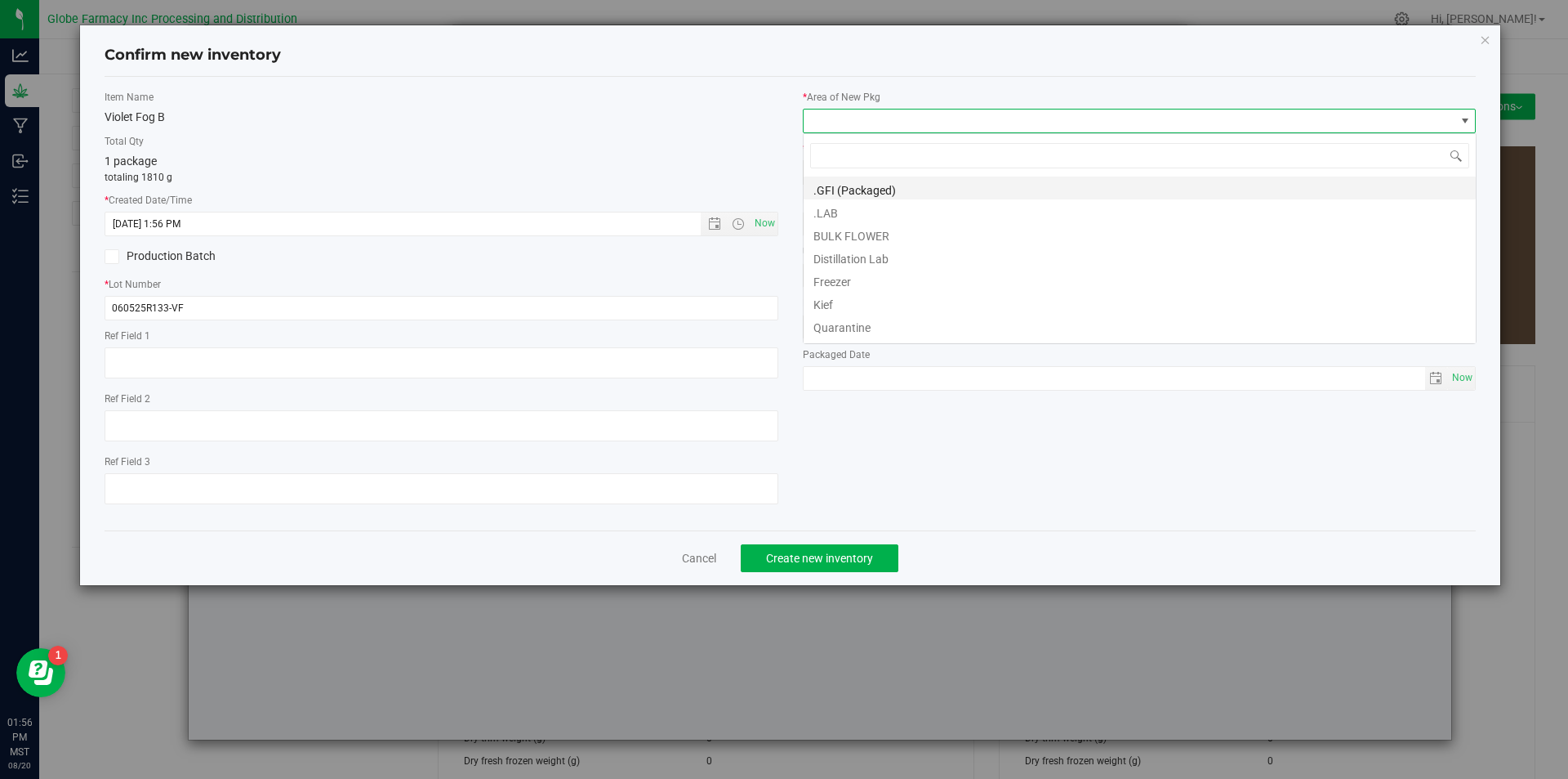
scroll to position [24, 674]
click at [852, 234] on li "BULK FLOWER" at bounding box center [1139, 233] width 672 height 23
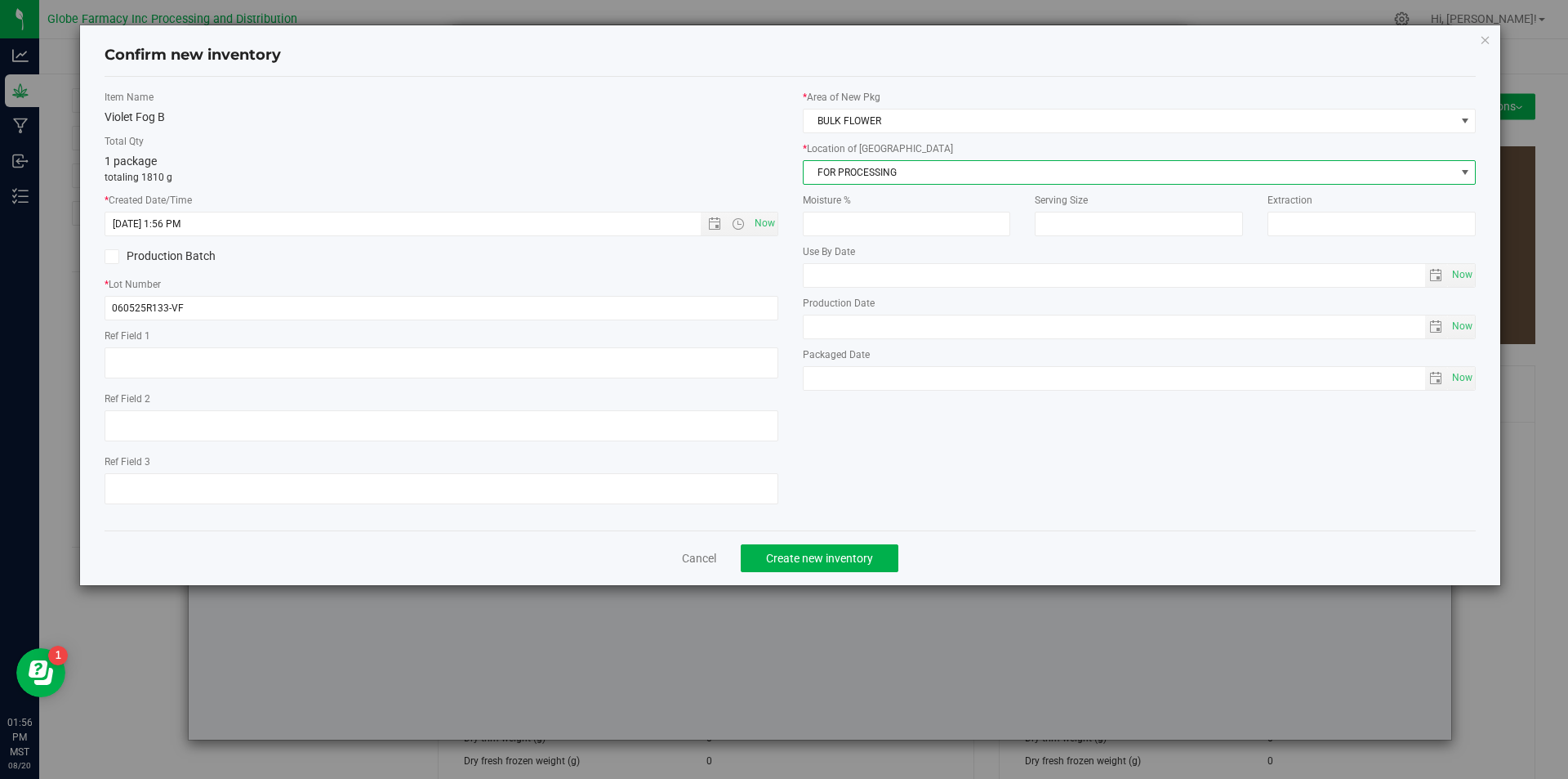
click at [863, 177] on span "FOR PROCESSING" at bounding box center [1130, 172] width 651 height 23
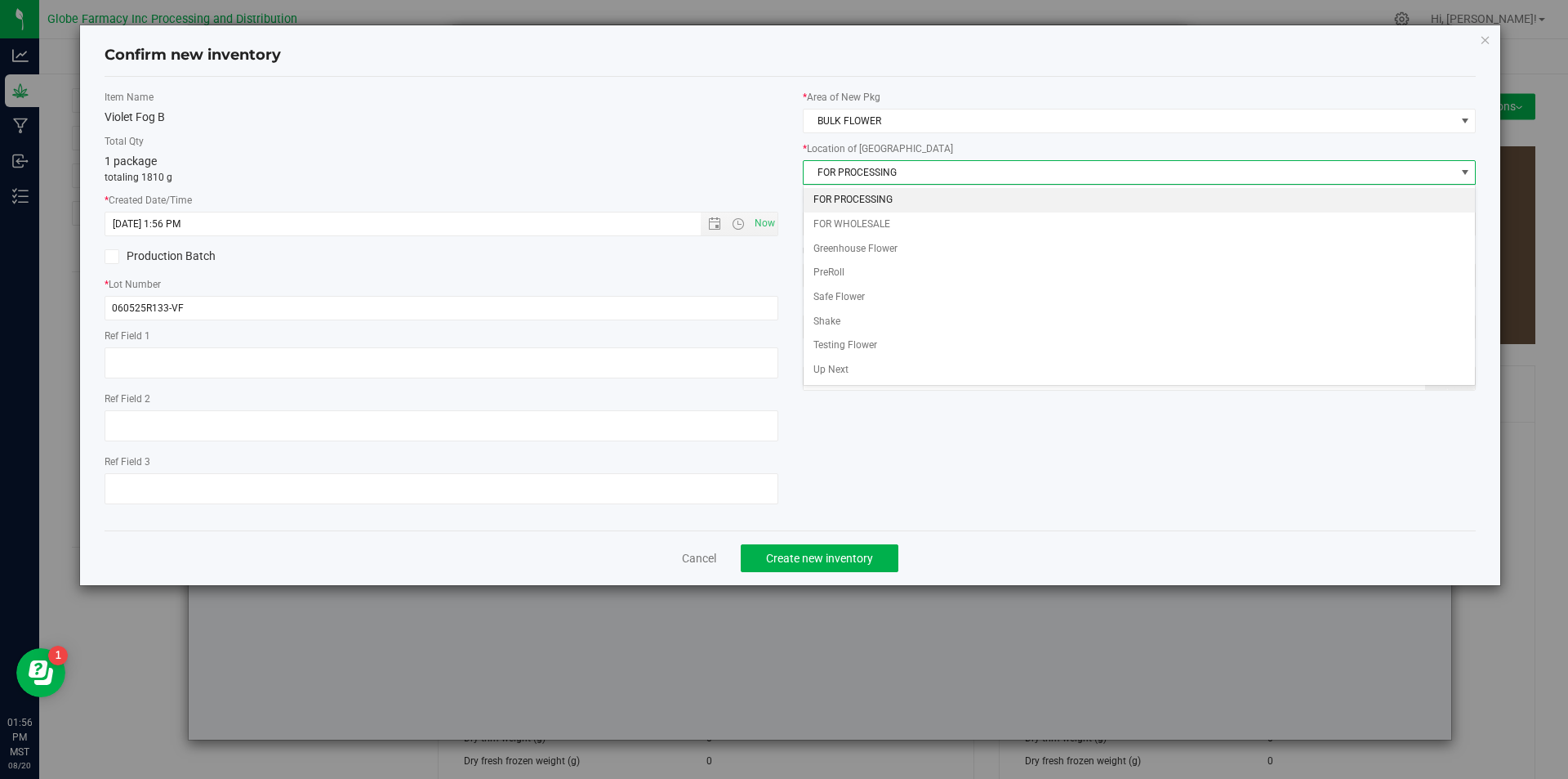
click at [865, 197] on li "FOR PROCESSING" at bounding box center [1139, 199] width 672 height 24
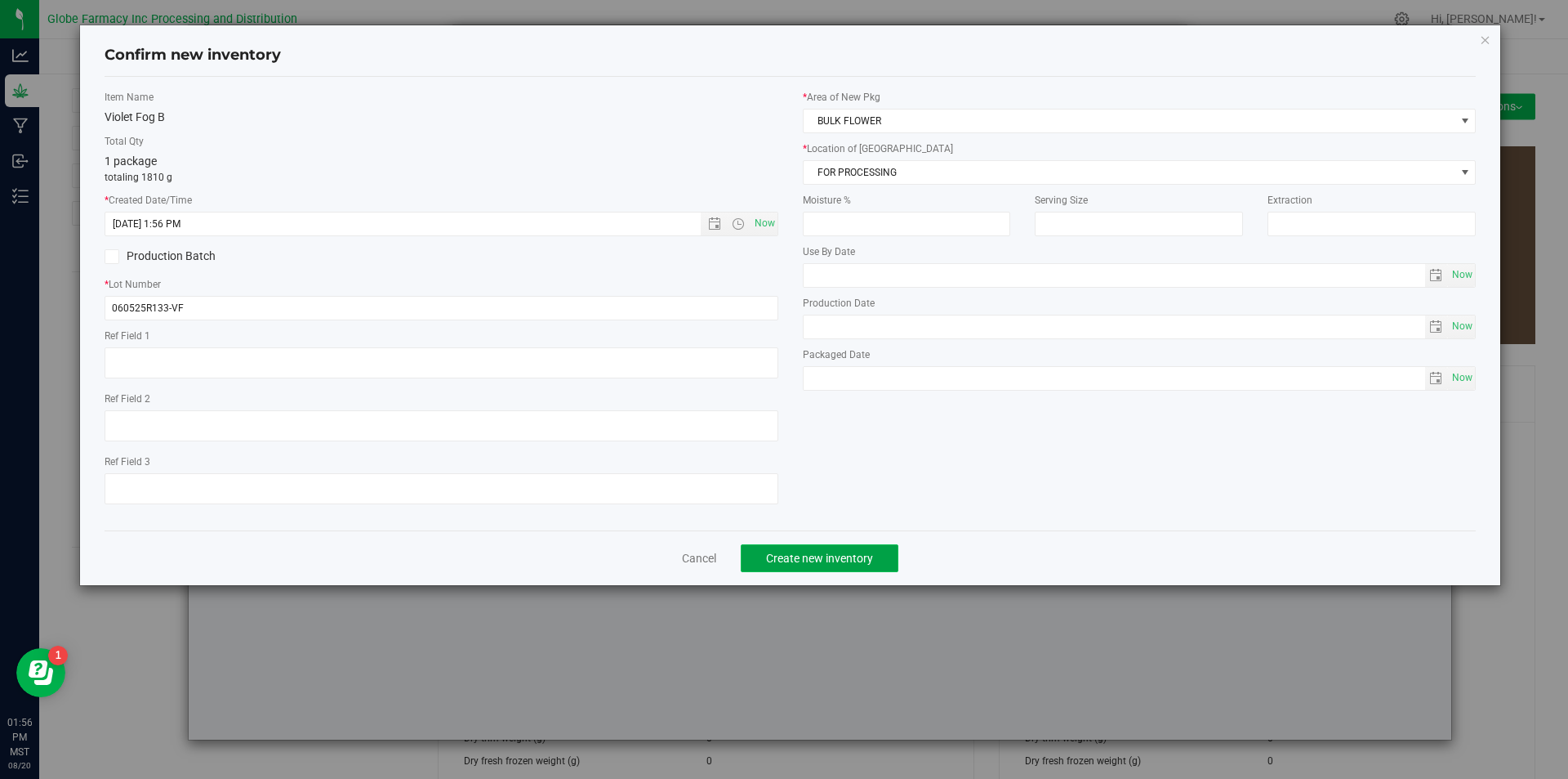
click at [825, 560] on span "Create new inventory" at bounding box center [819, 558] width 107 height 13
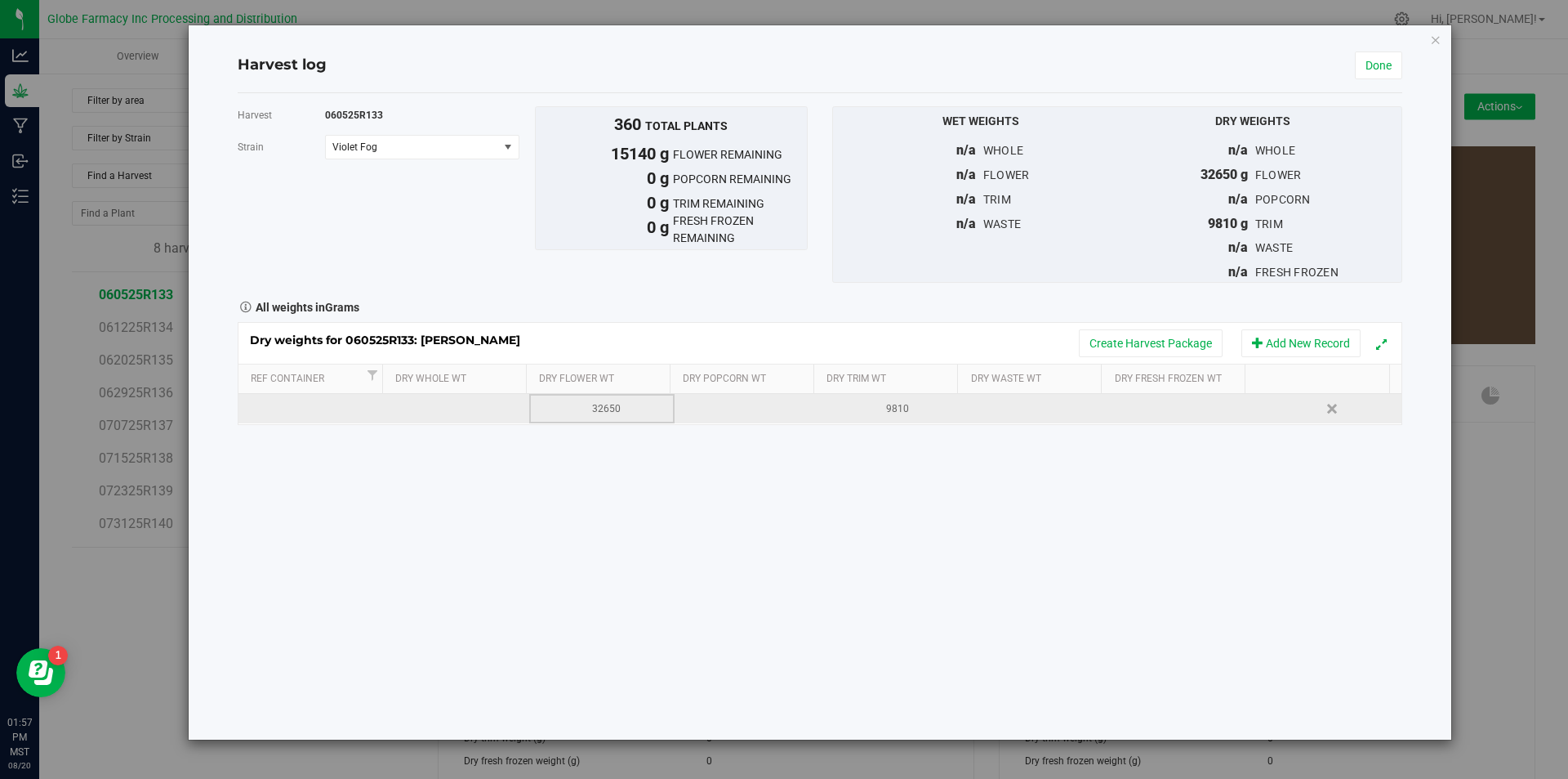
click at [613, 402] on div "32650" at bounding box center [607, 408] width 134 height 15
type input "3"
type input "17510"
click at [1393, 64] on link "Done" at bounding box center [1379, 65] width 47 height 28
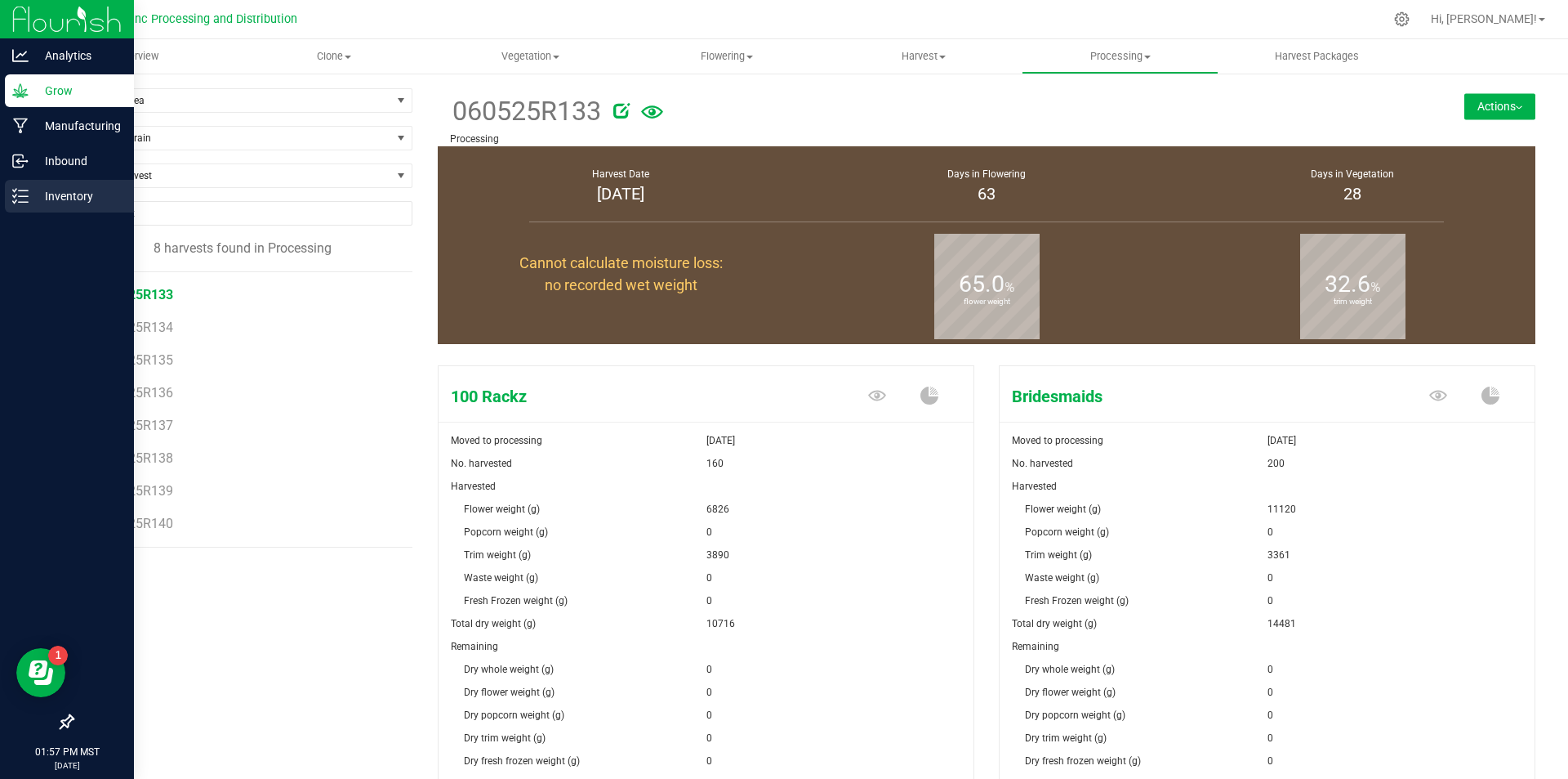
click at [44, 202] on p "Inventory" at bounding box center [78, 196] width 98 height 20
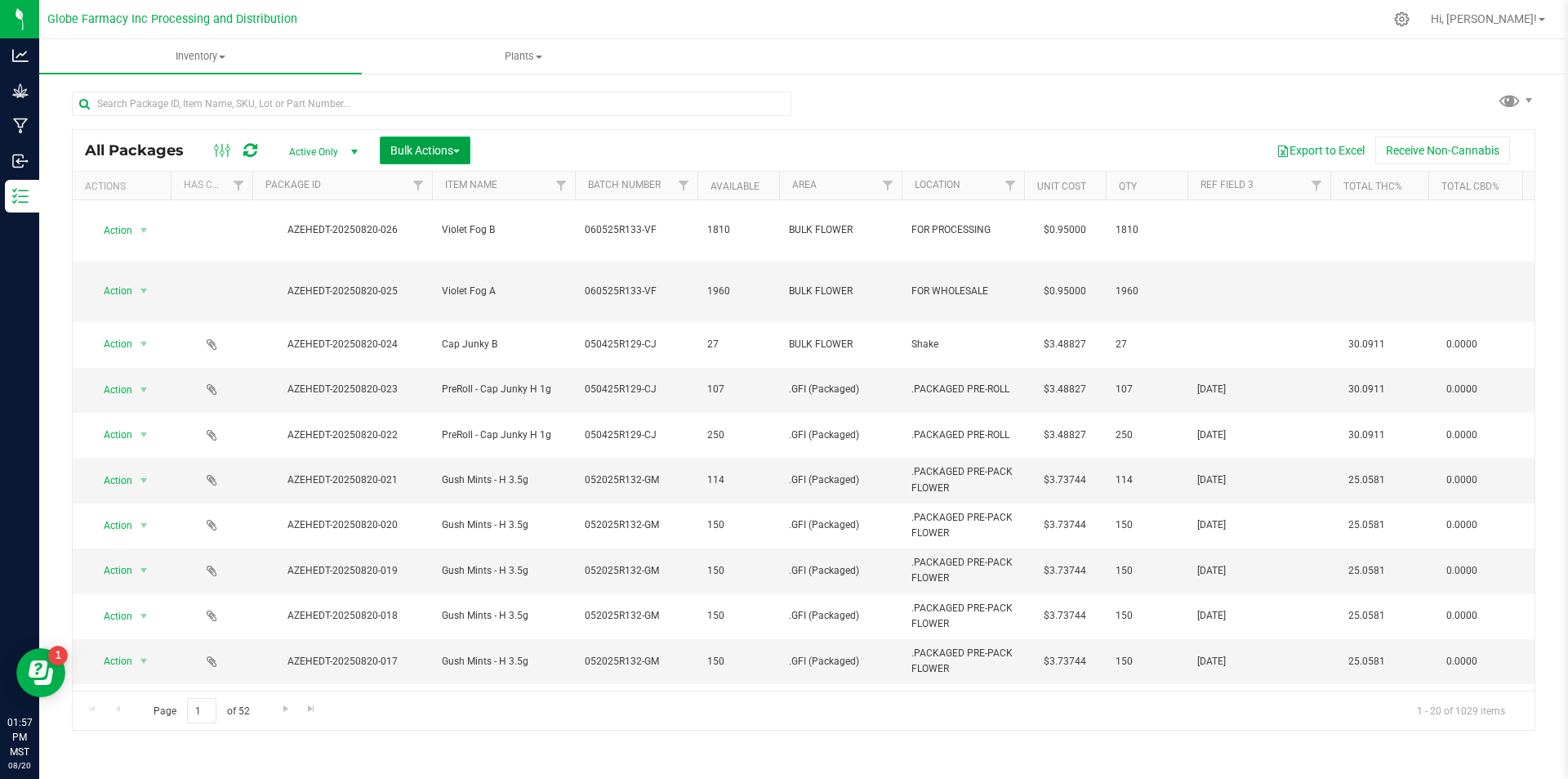
click at [434, 151] on span "Bulk Actions" at bounding box center [425, 150] width 69 height 13
click at [436, 274] on span "Print package labels" at bounding box center [438, 277] width 98 height 13
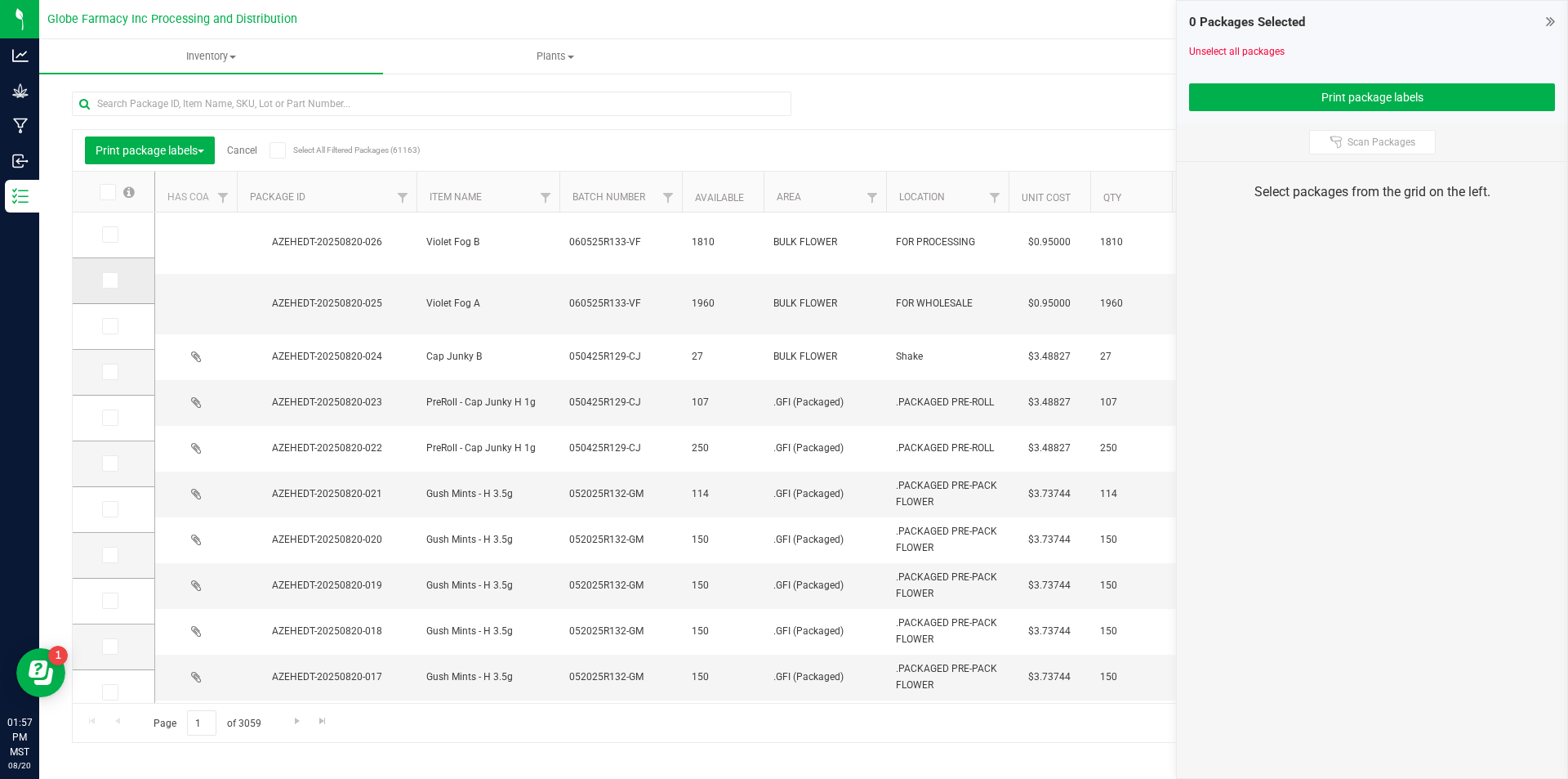
click at [116, 280] on span at bounding box center [110, 280] width 16 height 16
click at [0, 0] on input "checkbox" at bounding box center [0, 0] width 0 height 0
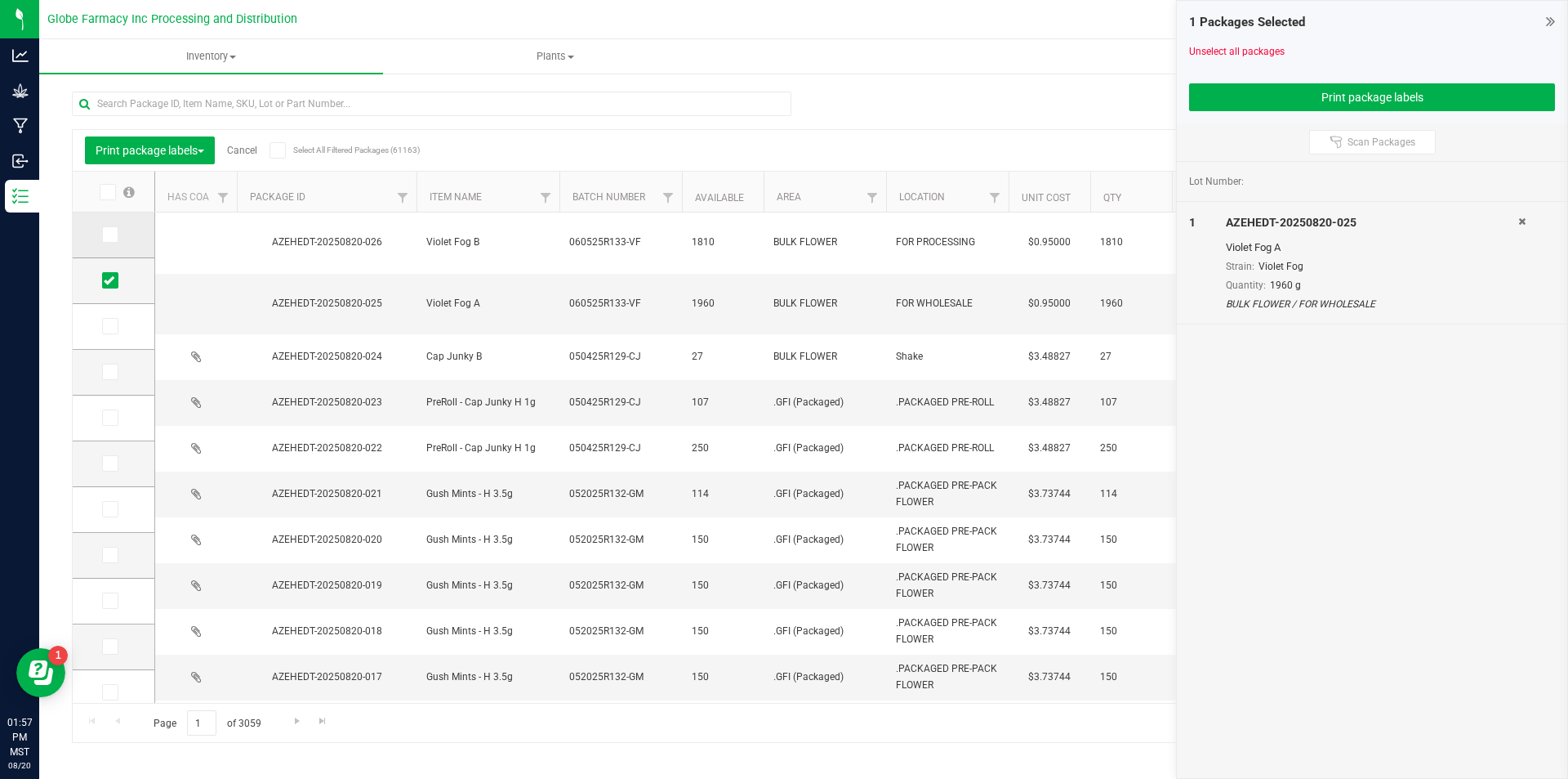
click at [115, 228] on span at bounding box center [110, 235] width 16 height 16
click at [0, 0] on input "checkbox" at bounding box center [0, 0] width 0 height 0
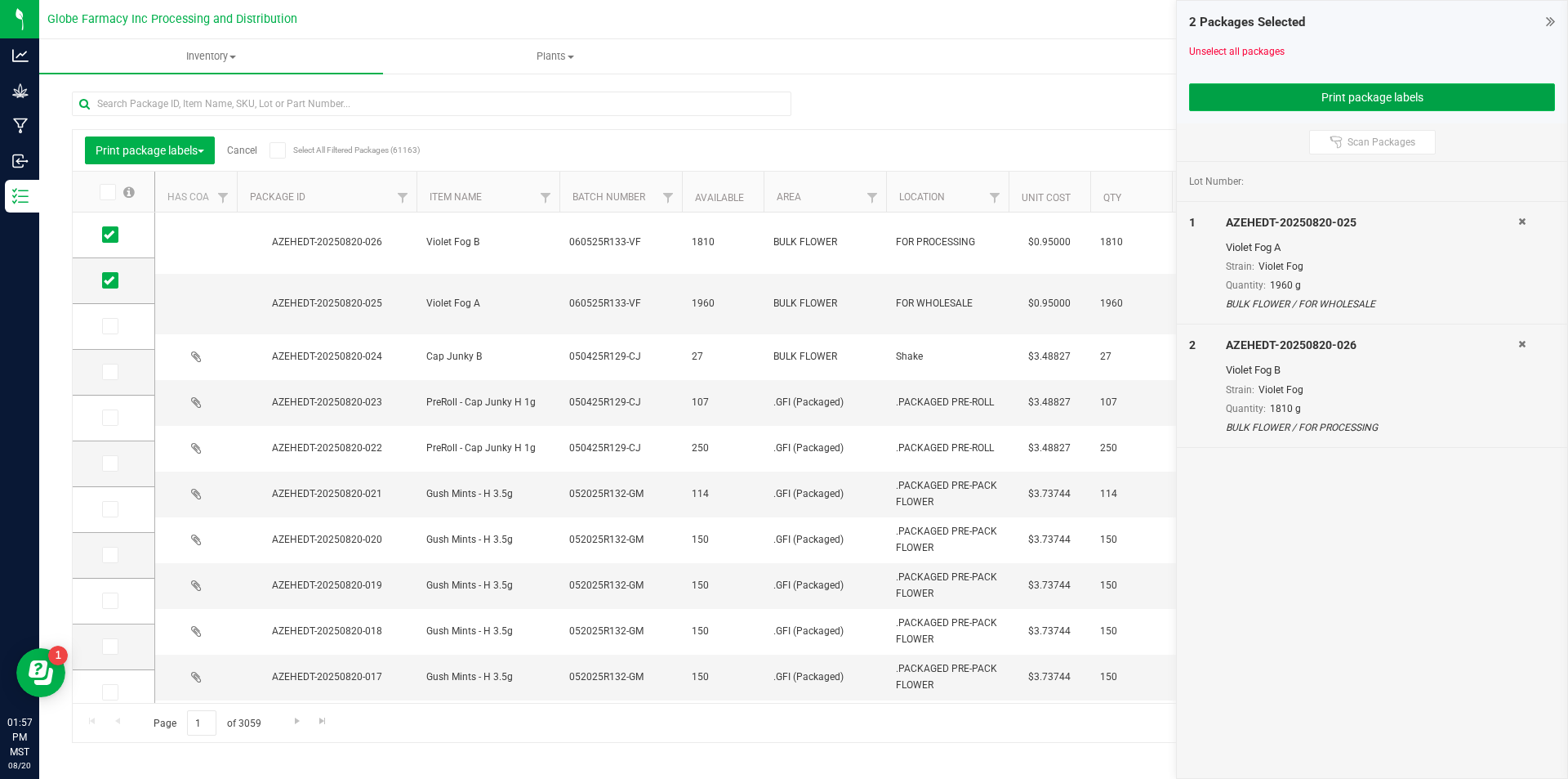
click at [1321, 109] on button "Print package labels" at bounding box center [1371, 97] width 365 height 28
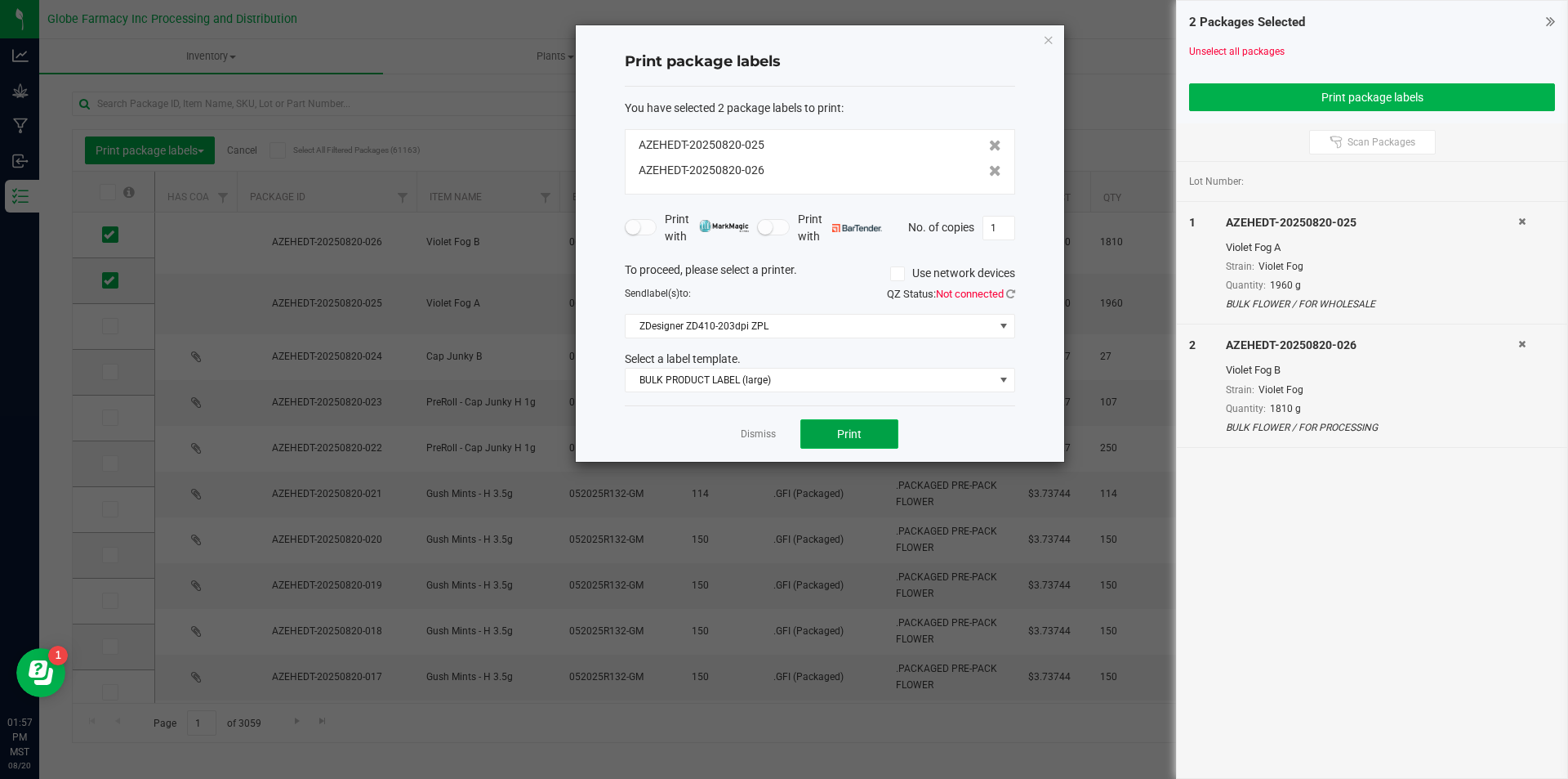
click at [866, 431] on button "Print" at bounding box center [849, 433] width 98 height 30
